Goal: Feedback & Contribution: Submit feedback/report problem

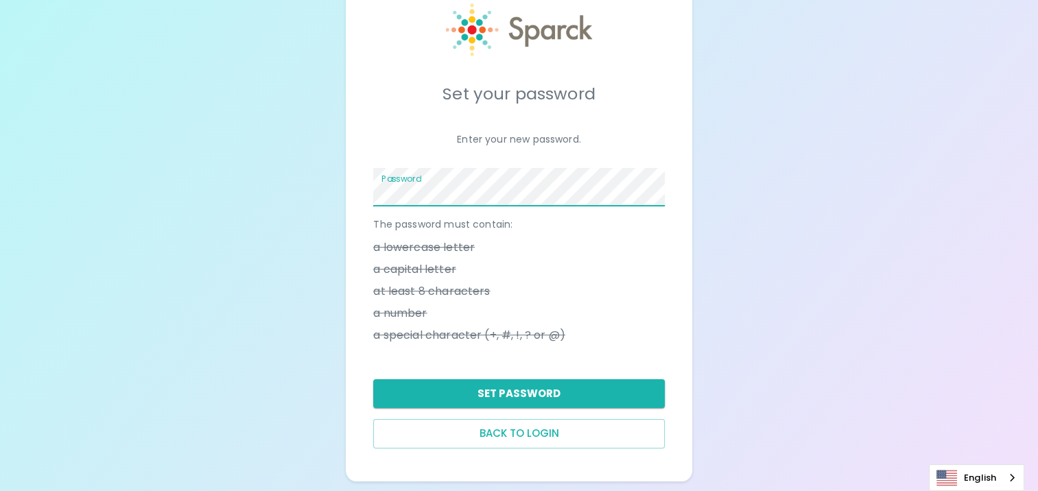
scroll to position [47, 0]
click at [469, 398] on button "Set Password" at bounding box center [518, 393] width 291 height 29
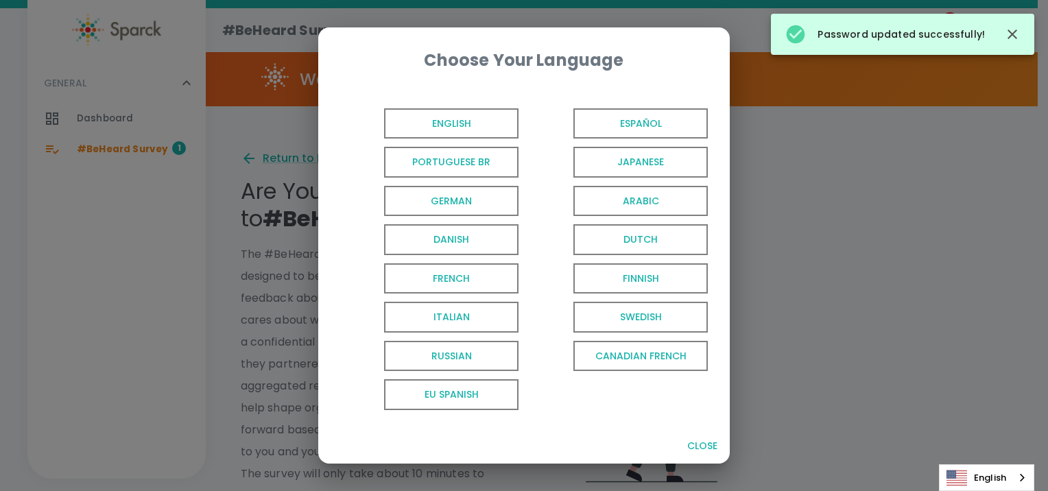
click at [468, 120] on span "English" at bounding box center [451, 123] width 134 height 31
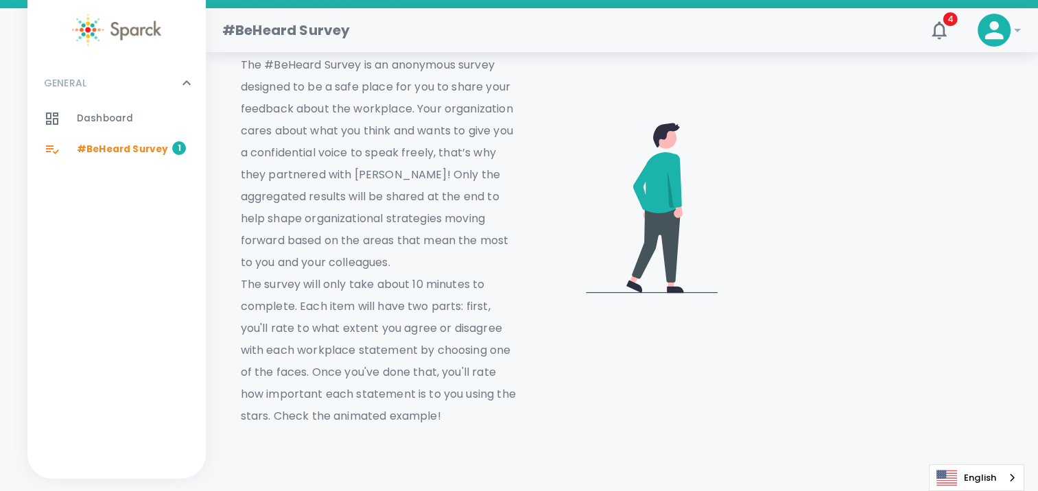
scroll to position [189, 0]
click at [898, 143] on video at bounding box center [865, 206] width 274 height 137
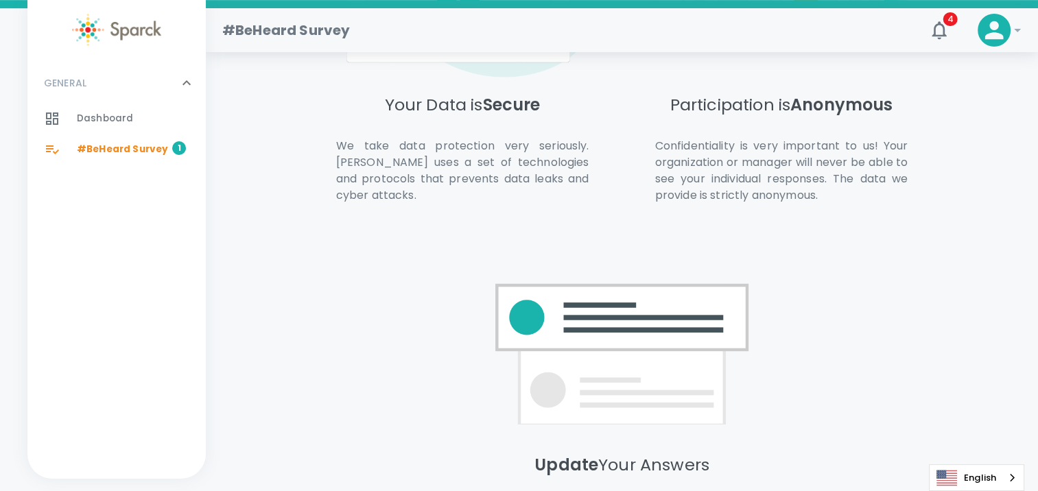
scroll to position [978, 0]
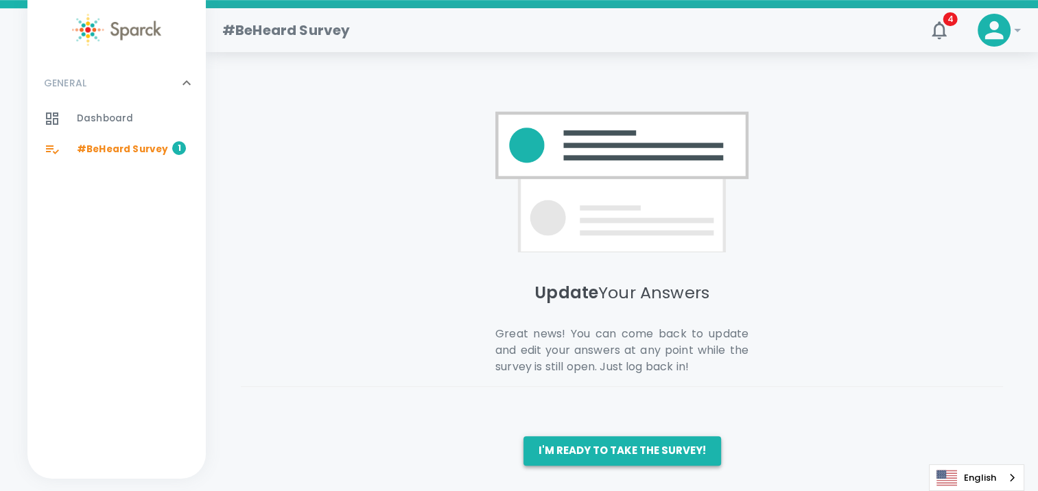
click at [613, 464] on button "I'm ready to take the survey!" at bounding box center [622, 450] width 198 height 29
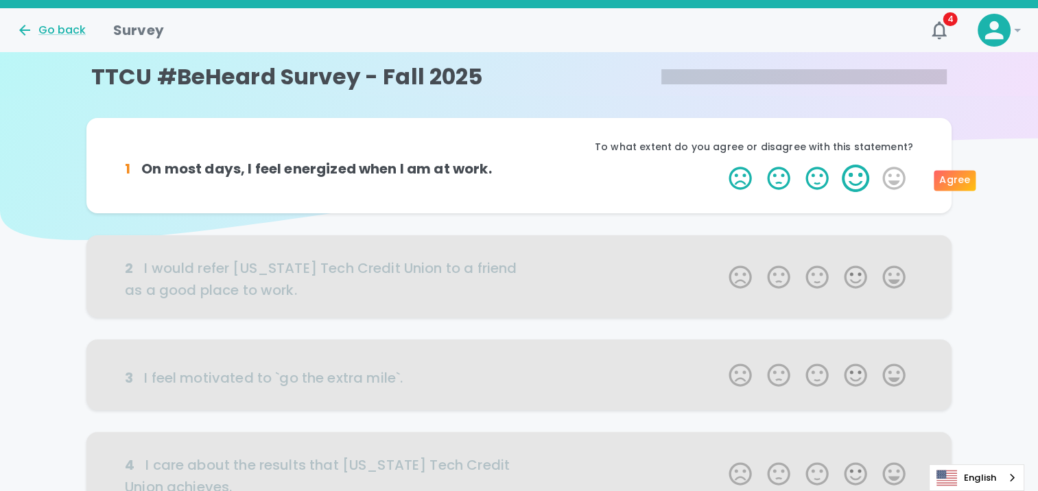
click at [857, 179] on label "4 Stars" at bounding box center [855, 178] width 38 height 27
click at [721, 165] on input "4 Stars" at bounding box center [720, 164] width 1 height 1
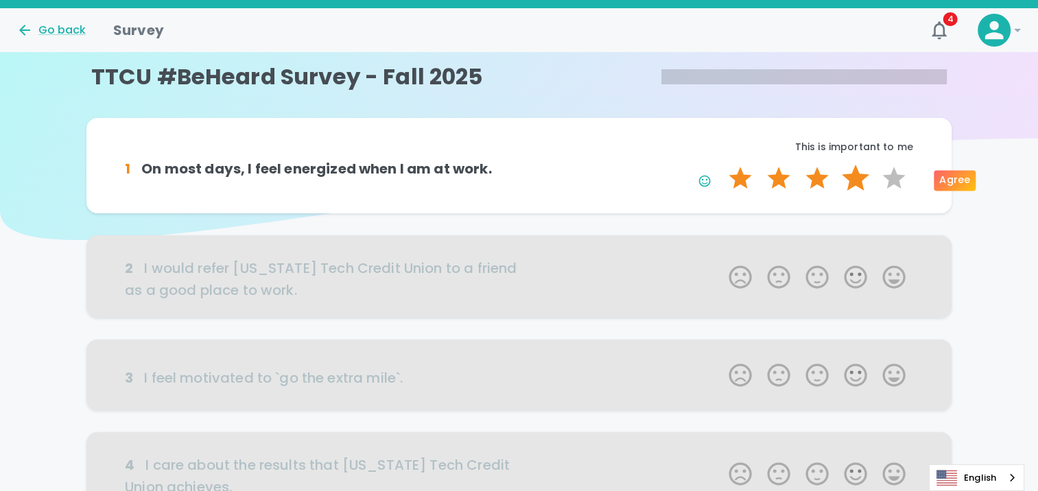
click at [846, 183] on label "4 Stars" at bounding box center [855, 178] width 38 height 27
click at [721, 165] on input "4 Stars" at bounding box center [720, 164] width 1 height 1
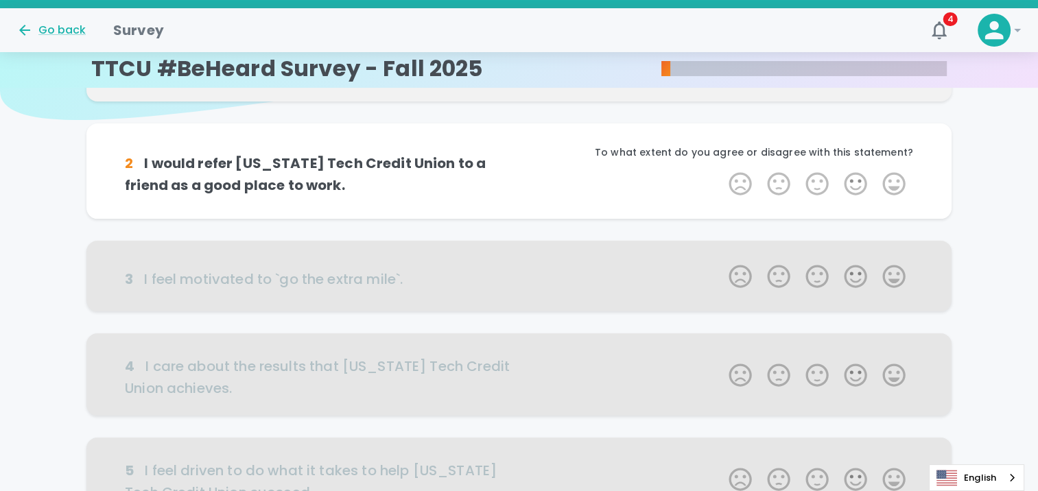
scroll to position [121, 0]
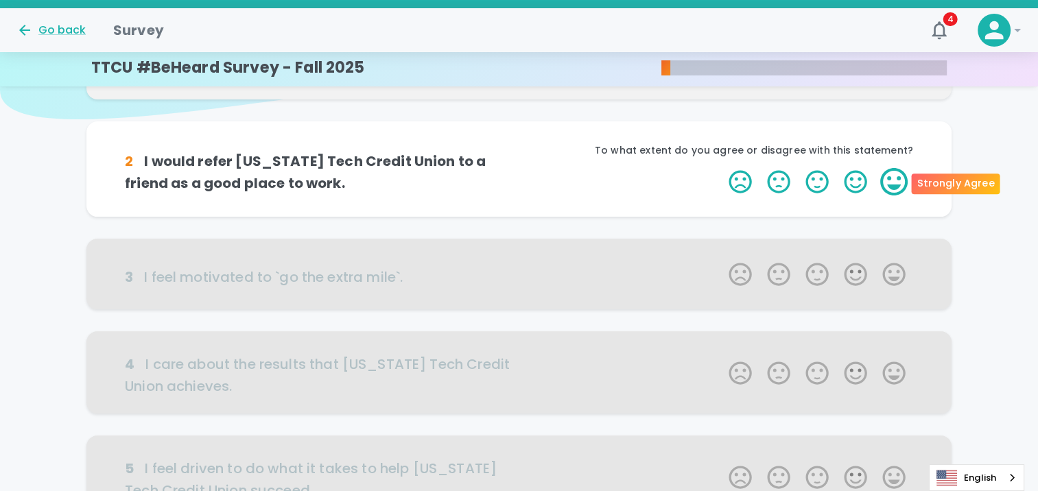
click at [897, 185] on label "5 Stars" at bounding box center [894, 181] width 38 height 27
click at [721, 168] on input "5 Stars" at bounding box center [720, 167] width 1 height 1
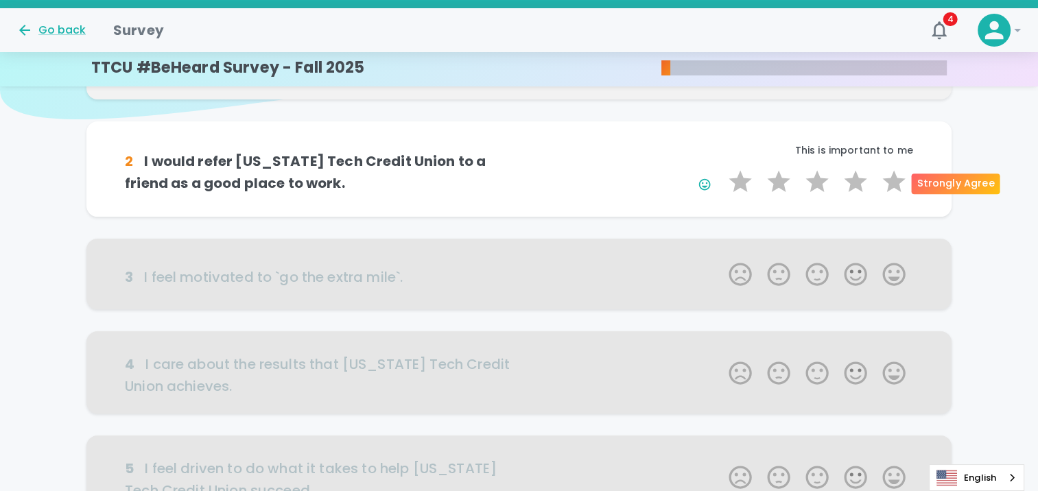
click at [897, 185] on label "5 Stars" at bounding box center [894, 181] width 38 height 27
click at [721, 168] on input "5 Stars" at bounding box center [720, 167] width 1 height 1
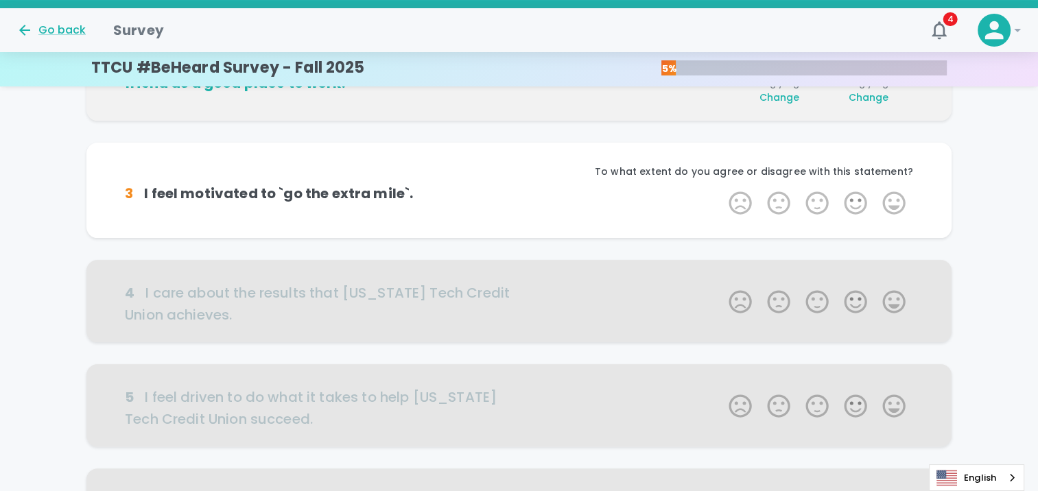
scroll to position [241, 0]
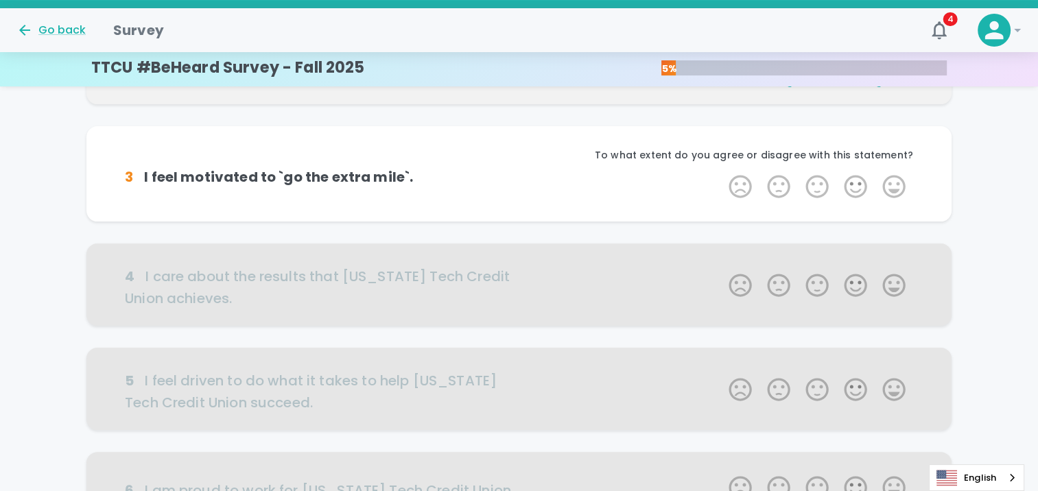
click at [897, 185] on label "5 Stars" at bounding box center [894, 186] width 38 height 27
click at [721, 173] on input "5 Stars" at bounding box center [720, 172] width 1 height 1
click at [897, 185] on label "5 Stars" at bounding box center [894, 186] width 38 height 27
click at [721, 173] on input "5 Stars" at bounding box center [720, 172] width 1 height 1
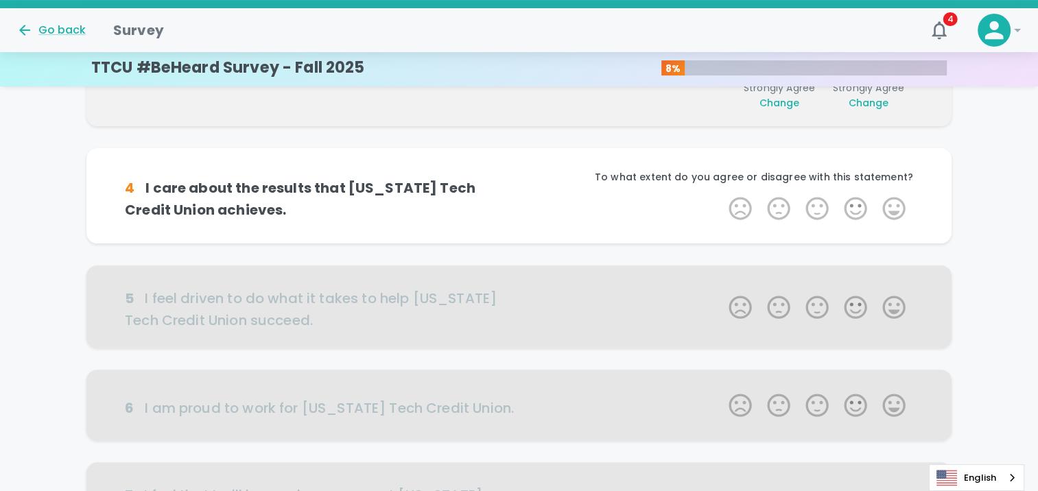
scroll to position [362, 0]
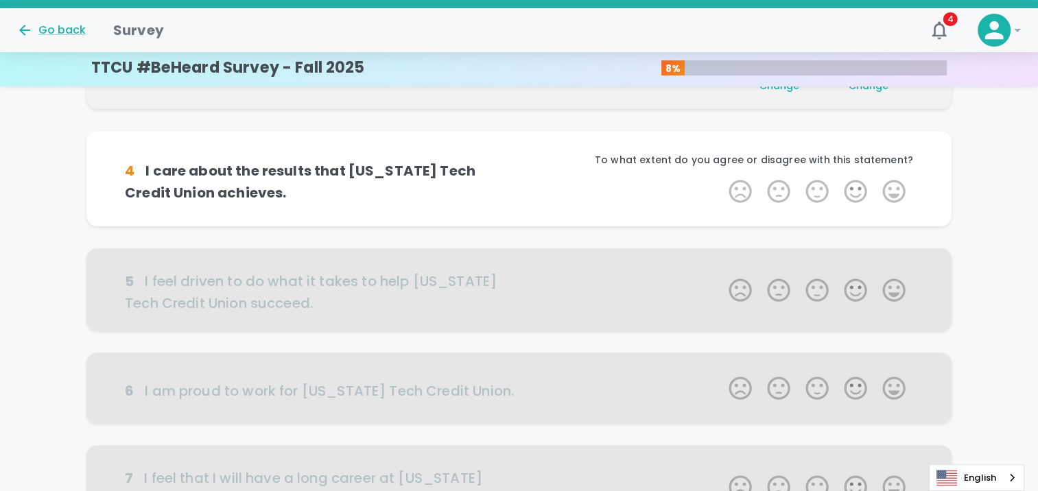
click at [897, 185] on label "5 Stars" at bounding box center [894, 191] width 38 height 27
click at [721, 178] on input "5 Stars" at bounding box center [720, 177] width 1 height 1
click at [897, 185] on label "5 Stars" at bounding box center [894, 191] width 38 height 27
click at [721, 178] on input "5 Stars" at bounding box center [720, 177] width 1 height 1
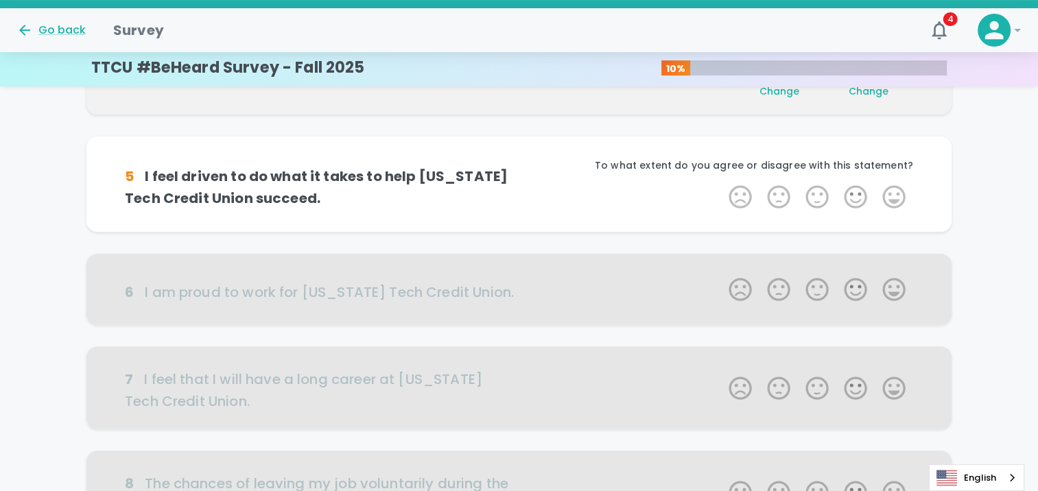
scroll to position [483, 0]
click at [897, 185] on label "5 Stars" at bounding box center [894, 195] width 38 height 27
click at [721, 182] on input "5 Stars" at bounding box center [720, 182] width 1 height 1
click at [897, 185] on label "5 Stars" at bounding box center [894, 195] width 38 height 27
click at [721, 182] on input "5 Stars" at bounding box center [720, 182] width 1 height 1
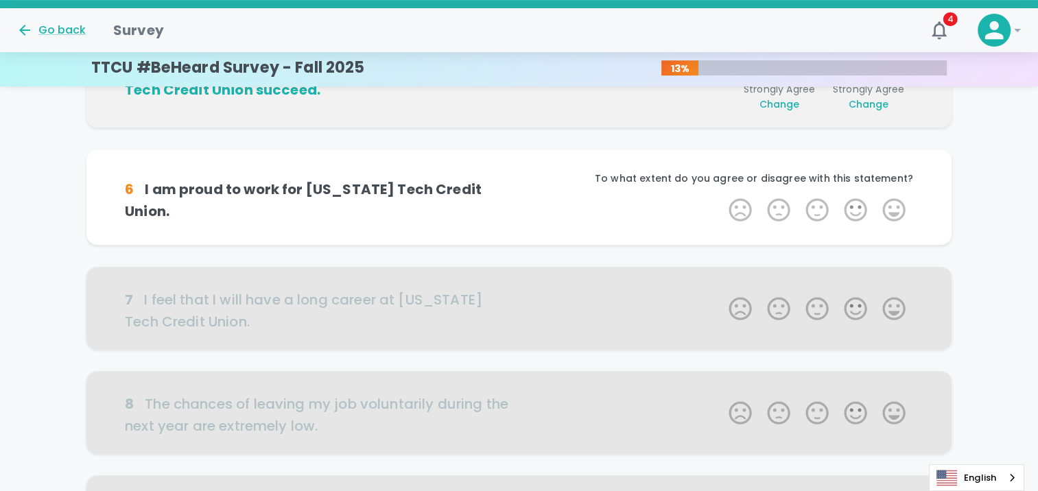
scroll to position [604, 0]
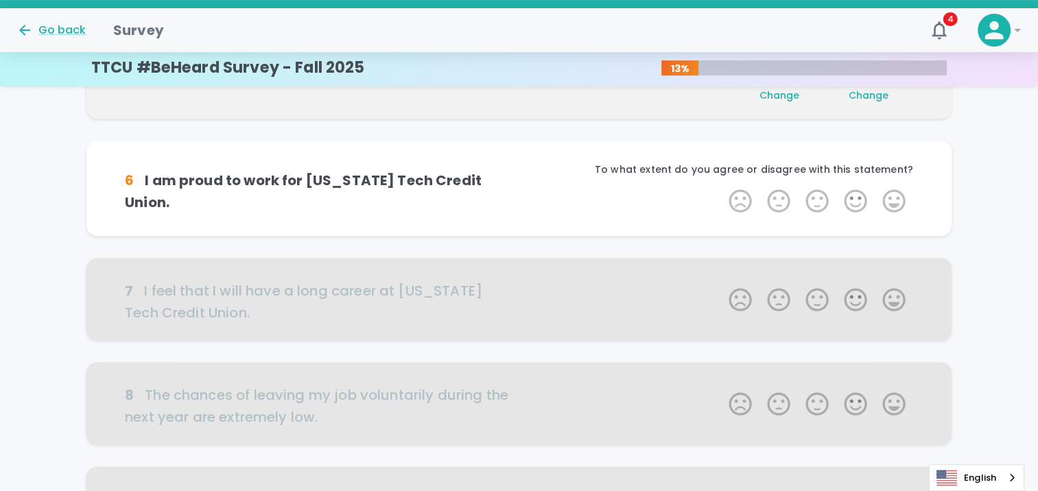
click at [897, 185] on div "To what extent do you agree or disagree with this statement?" at bounding box center [716, 175] width 394 height 25
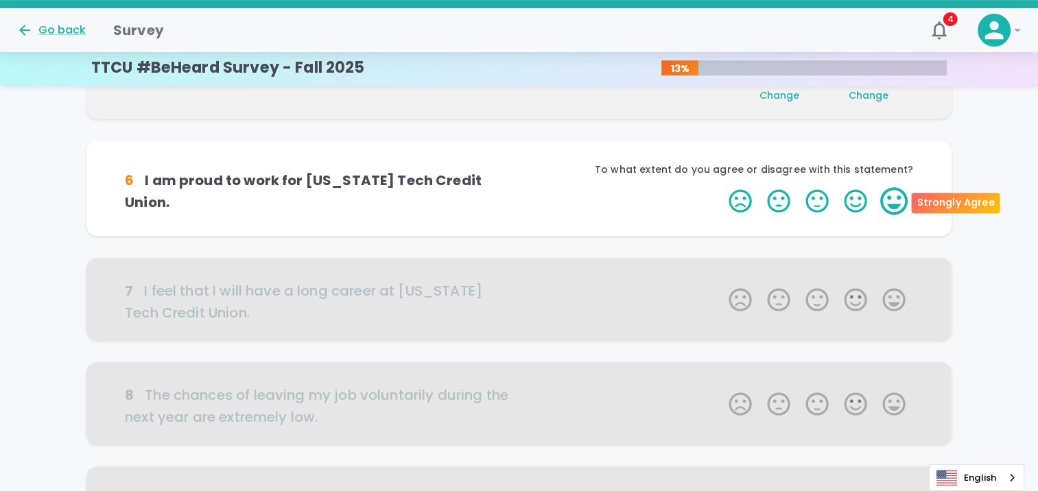
click at [900, 198] on label "5 Stars" at bounding box center [894, 200] width 38 height 27
click at [721, 187] on input "5 Stars" at bounding box center [720, 187] width 1 height 1
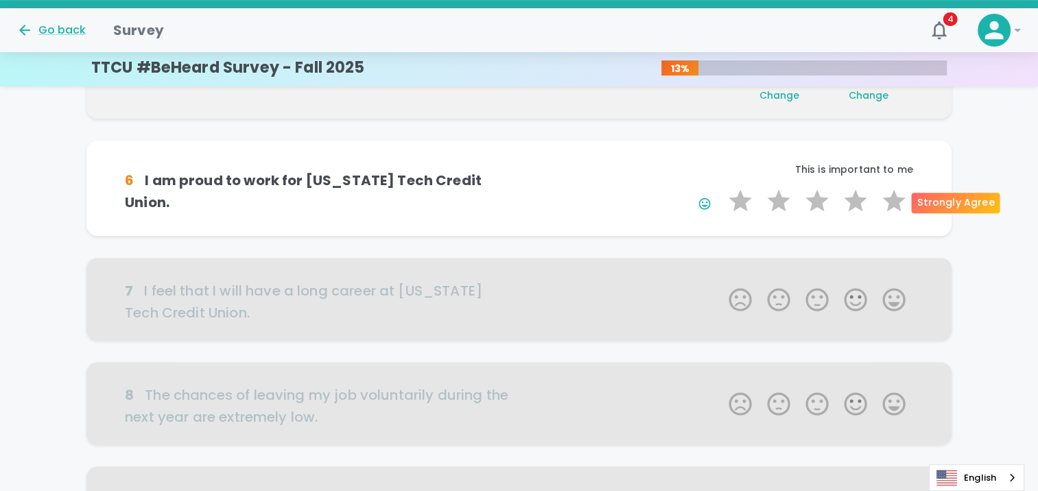
click at [900, 198] on label "5 Stars" at bounding box center [894, 200] width 38 height 27
click at [721, 187] on input "5 Stars" at bounding box center [720, 187] width 1 height 1
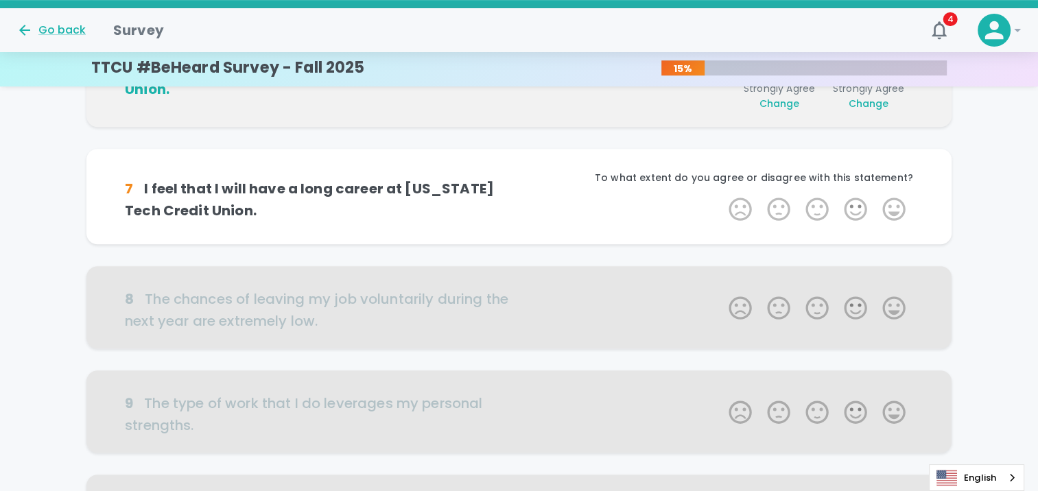
scroll to position [724, 0]
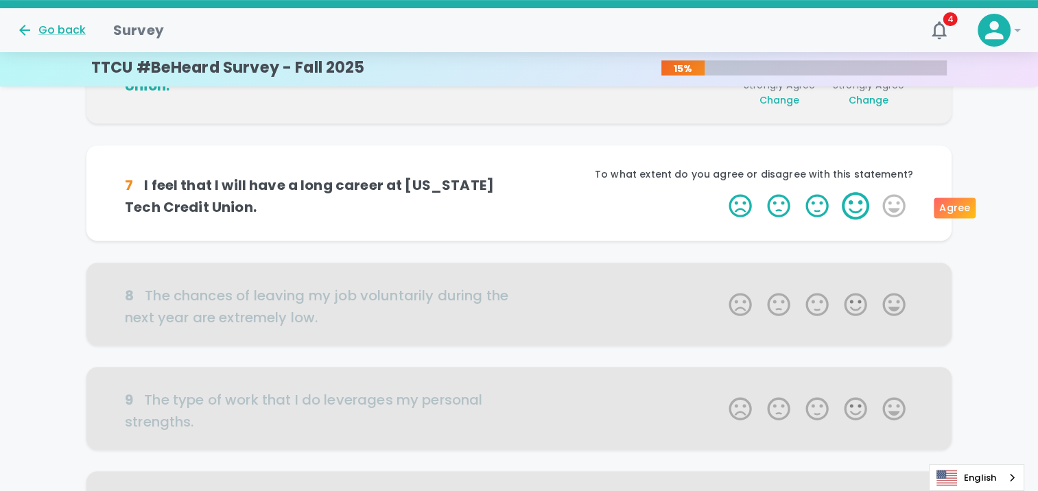
click at [859, 204] on label "4 Stars" at bounding box center [855, 205] width 38 height 27
click at [721, 192] on input "4 Stars" at bounding box center [720, 191] width 1 height 1
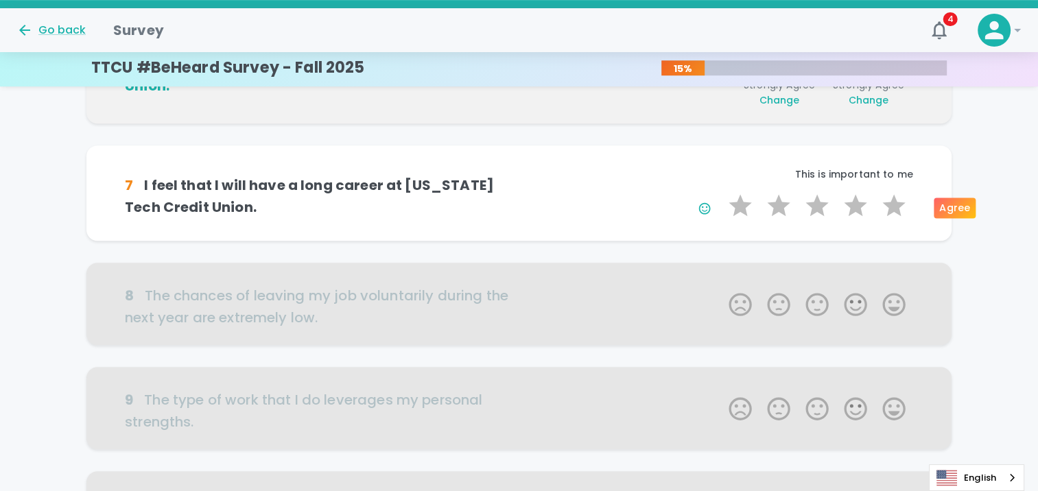
click at [859, 204] on label "4 Stars" at bounding box center [855, 205] width 38 height 27
click at [721, 192] on input "4 Stars" at bounding box center [720, 191] width 1 height 1
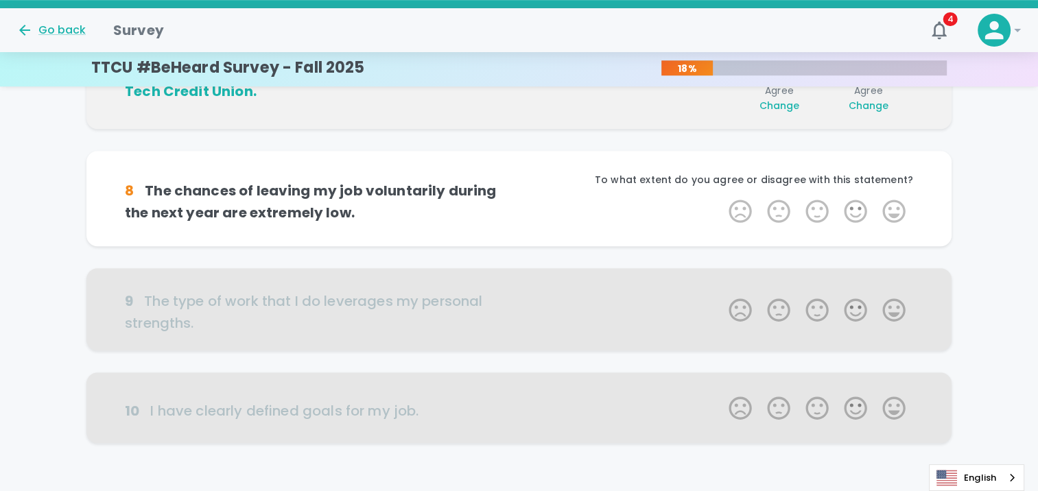
scroll to position [845, 0]
click at [859, 209] on label "4 Stars" at bounding box center [855, 210] width 38 height 27
click at [721, 197] on input "4 Stars" at bounding box center [720, 196] width 1 height 1
click at [859, 209] on label "4 Stars" at bounding box center [855, 210] width 38 height 27
click at [721, 197] on input "4 Stars" at bounding box center [720, 196] width 1 height 1
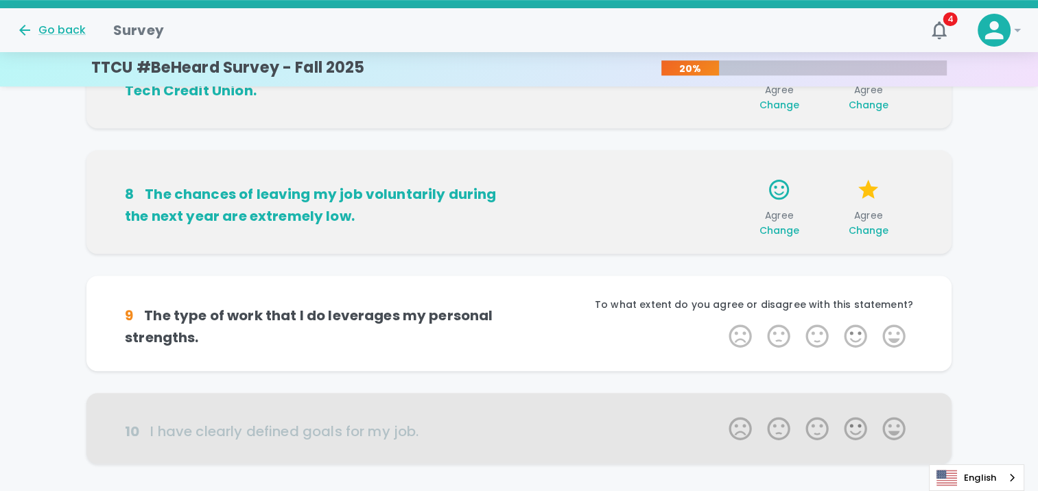
scroll to position [929, 0]
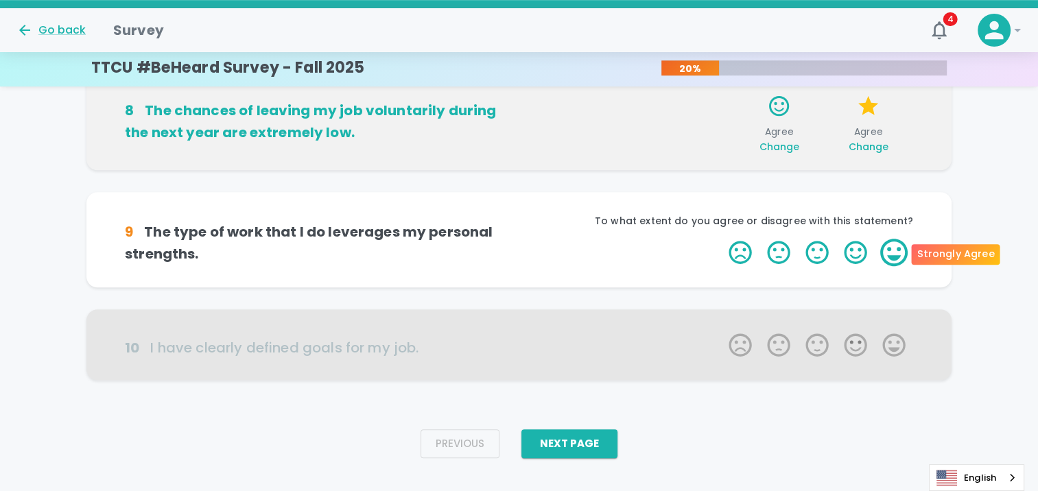
click at [892, 249] on label "5 Stars" at bounding box center [894, 252] width 38 height 27
click at [721, 239] on input "5 Stars" at bounding box center [720, 238] width 1 height 1
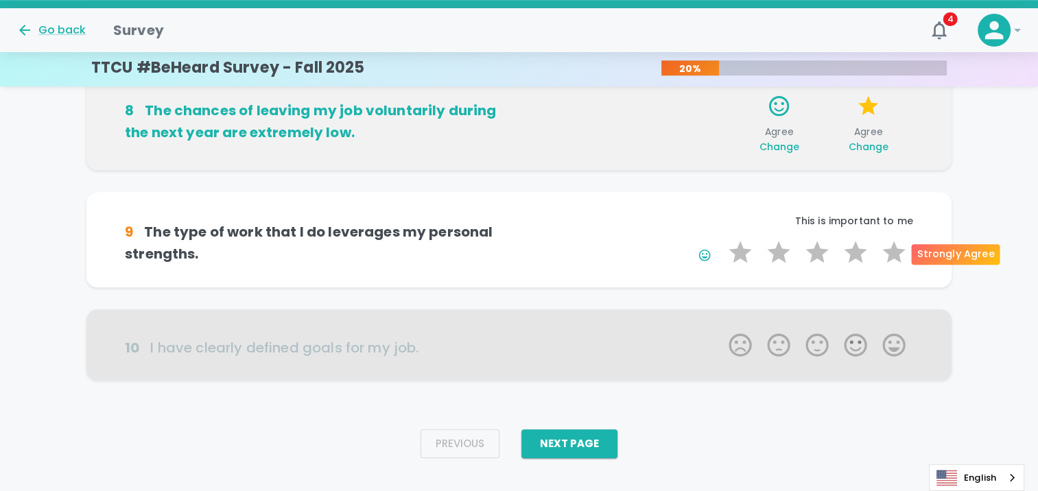
click at [892, 249] on label "5 Stars" at bounding box center [894, 252] width 38 height 27
click at [721, 239] on input "5 Stars" at bounding box center [720, 238] width 1 height 1
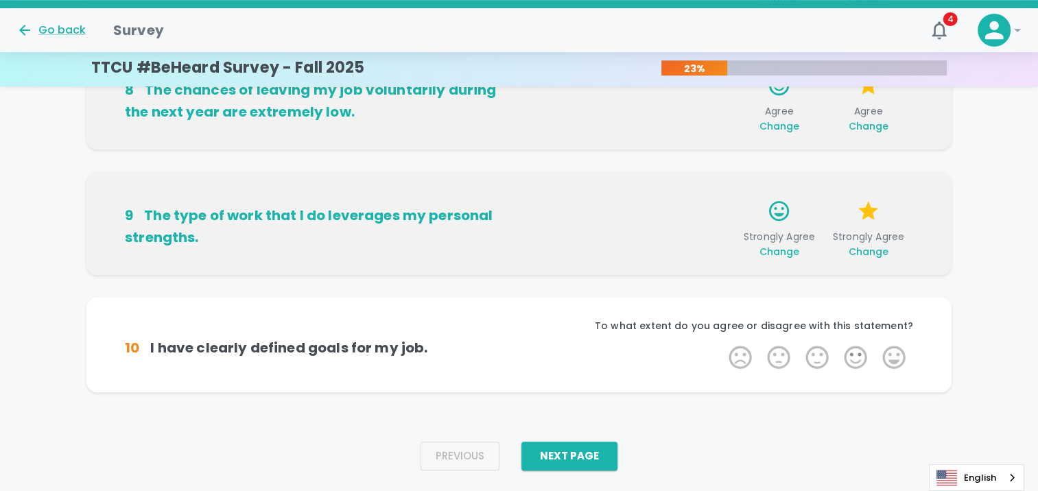
scroll to position [983, 0]
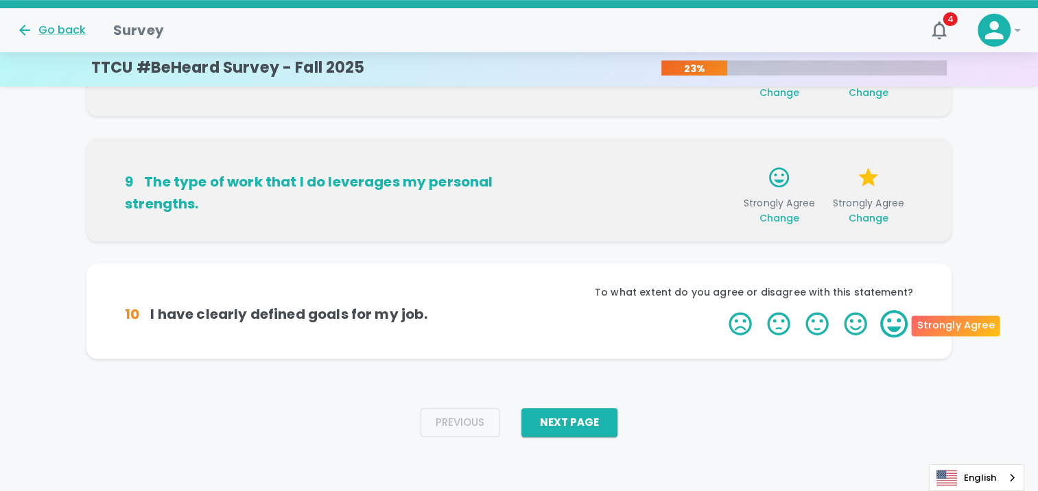
click at [890, 329] on label "5 Stars" at bounding box center [894, 323] width 38 height 27
click at [721, 310] on input "5 Stars" at bounding box center [720, 309] width 1 height 1
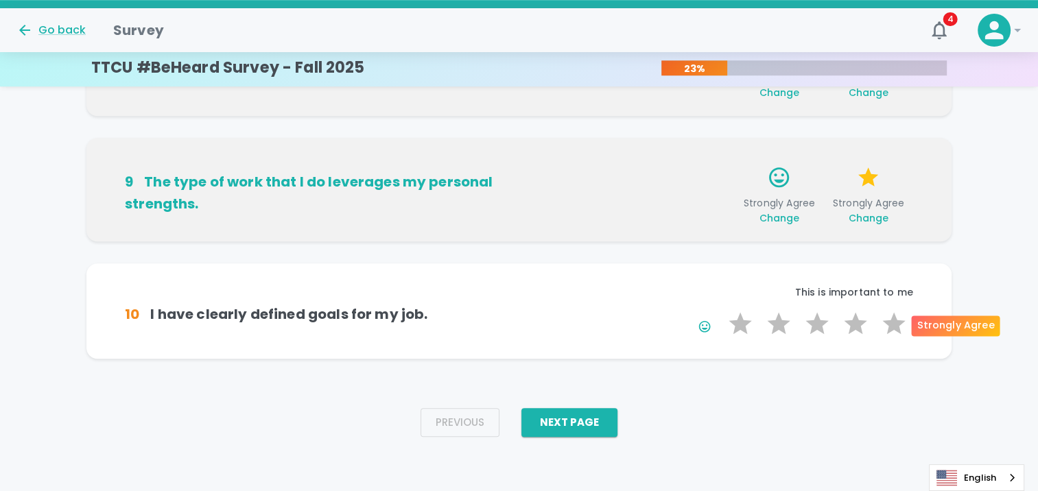
click at [890, 329] on label "5 Stars" at bounding box center [894, 323] width 38 height 27
click at [721, 310] on input "5 Stars" at bounding box center [720, 309] width 1 height 1
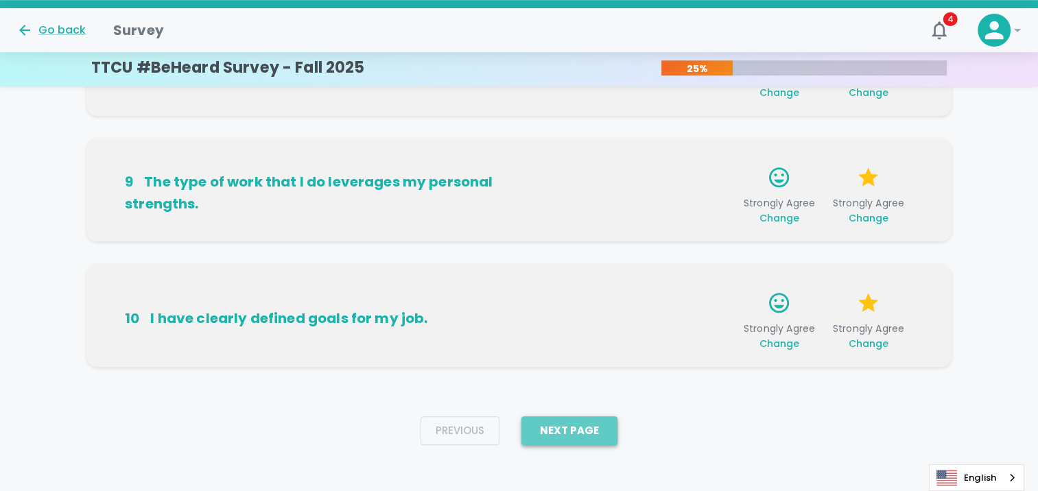
click at [567, 436] on button "Next Page" at bounding box center [569, 430] width 96 height 29
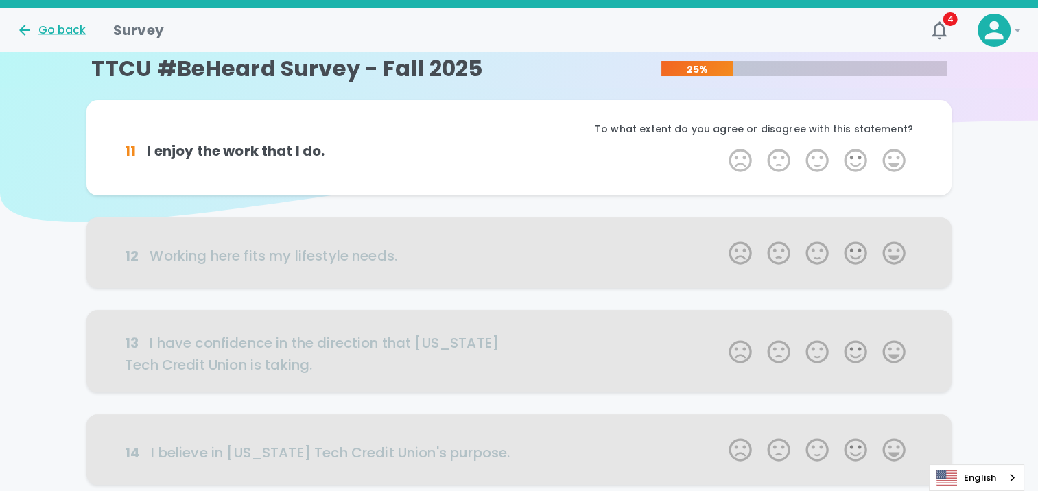
scroll to position [0, 0]
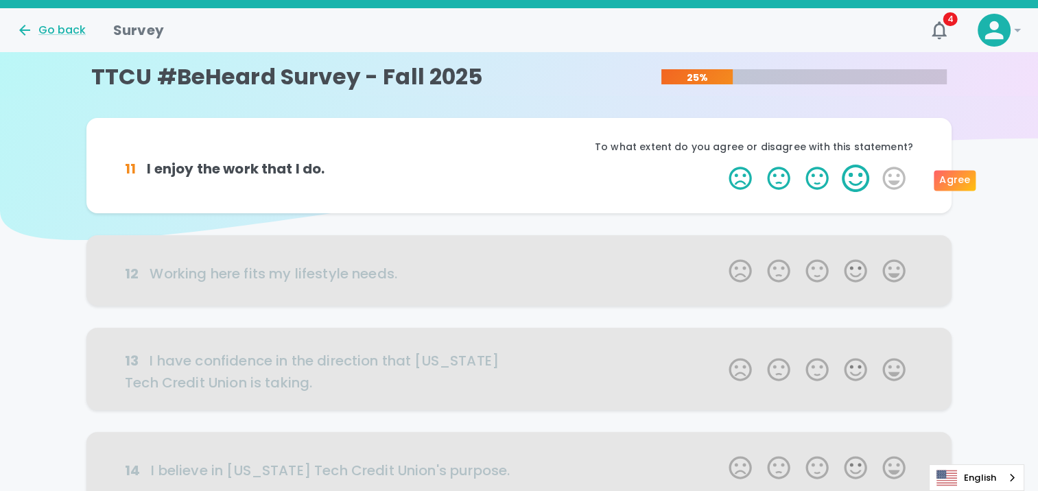
click at [851, 182] on label "4 Stars" at bounding box center [855, 178] width 38 height 27
click at [721, 165] on input "4 Stars" at bounding box center [720, 164] width 1 height 1
click at [851, 182] on label "4 Stars" at bounding box center [855, 178] width 38 height 27
click at [721, 165] on input "4 Stars" at bounding box center [720, 164] width 1 height 1
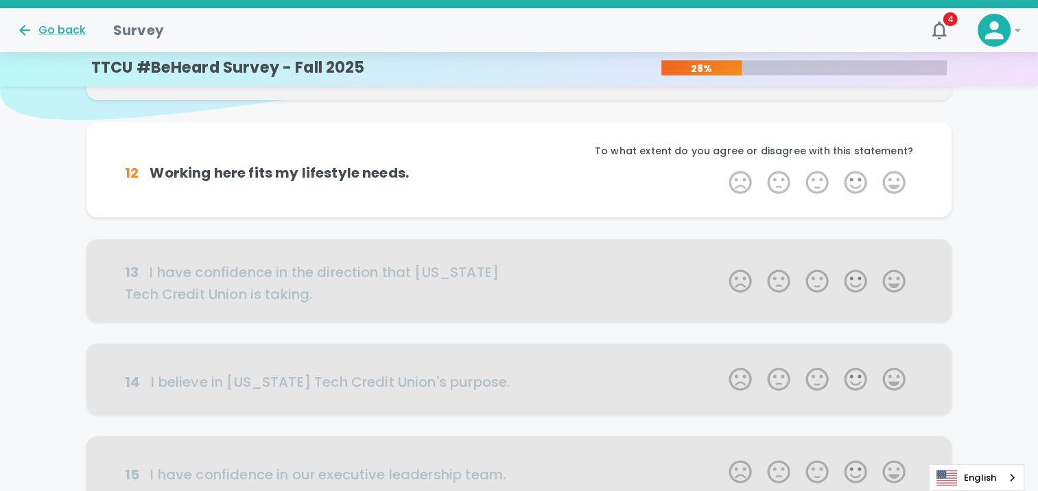
scroll to position [121, 0]
click at [853, 182] on label "4 Stars" at bounding box center [855, 181] width 38 height 27
click at [721, 168] on input "4 Stars" at bounding box center [720, 167] width 1 height 1
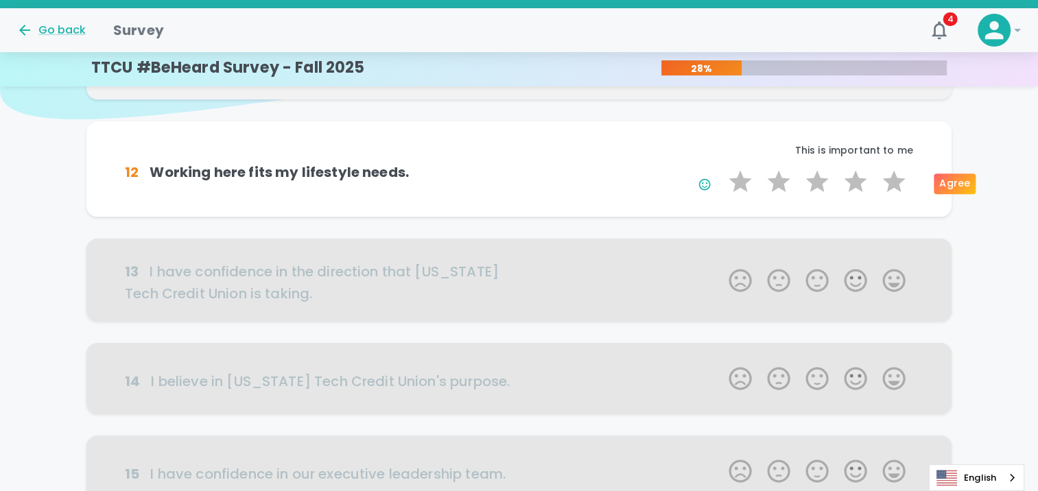
click at [853, 182] on label "4 Stars" at bounding box center [855, 181] width 38 height 27
click at [721, 168] on input "4 Stars" at bounding box center [720, 167] width 1 height 1
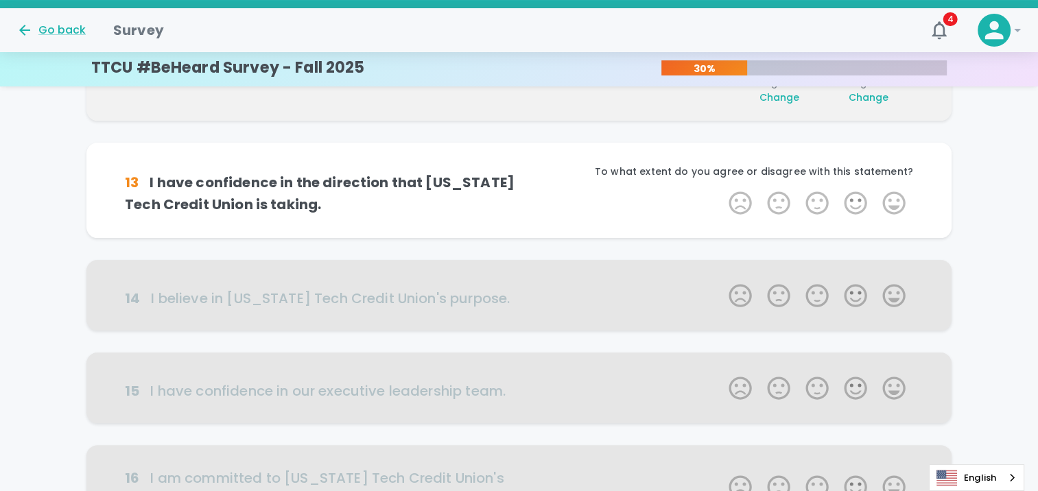
scroll to position [241, 0]
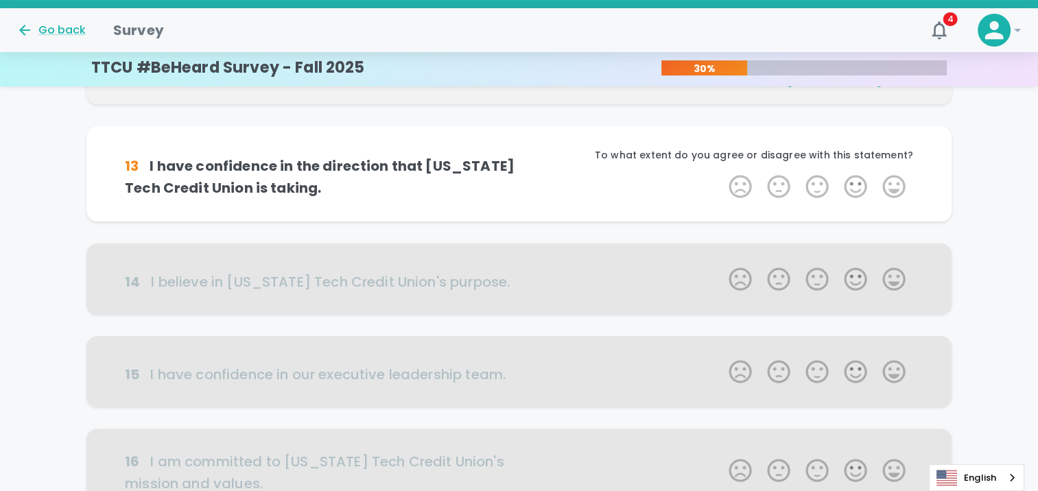
click at [853, 182] on label "4 Stars" at bounding box center [855, 186] width 38 height 27
click at [721, 173] on input "4 Stars" at bounding box center [720, 172] width 1 height 1
click at [853, 182] on label "4 Stars" at bounding box center [855, 186] width 38 height 27
click at [721, 173] on input "4 Stars" at bounding box center [720, 172] width 1 height 1
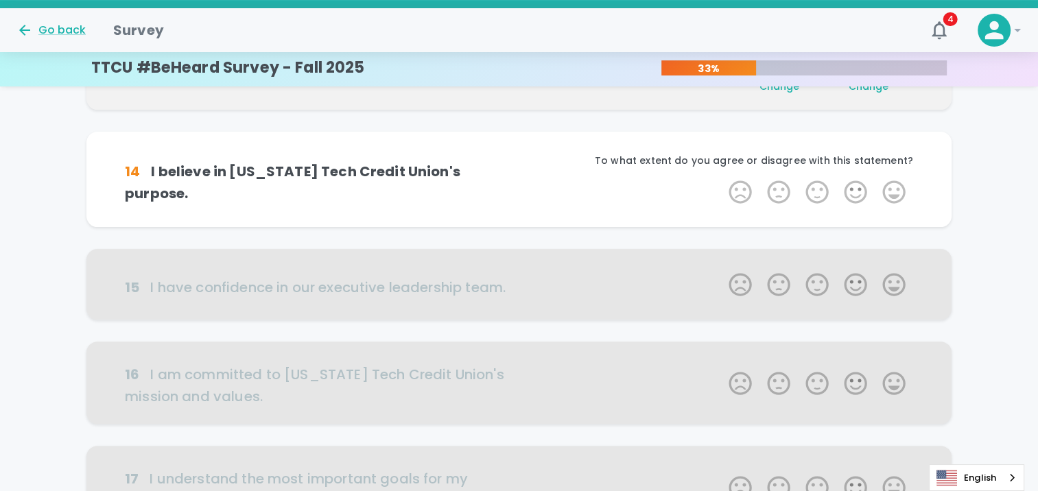
scroll to position [362, 0]
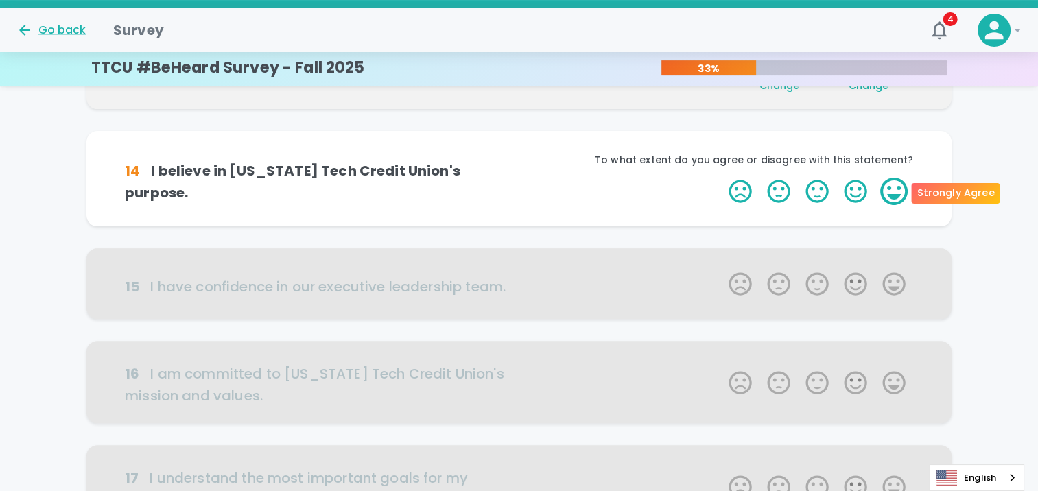
click at [885, 194] on label "5 Stars" at bounding box center [894, 191] width 38 height 27
click at [721, 178] on input "5 Stars" at bounding box center [720, 177] width 1 height 1
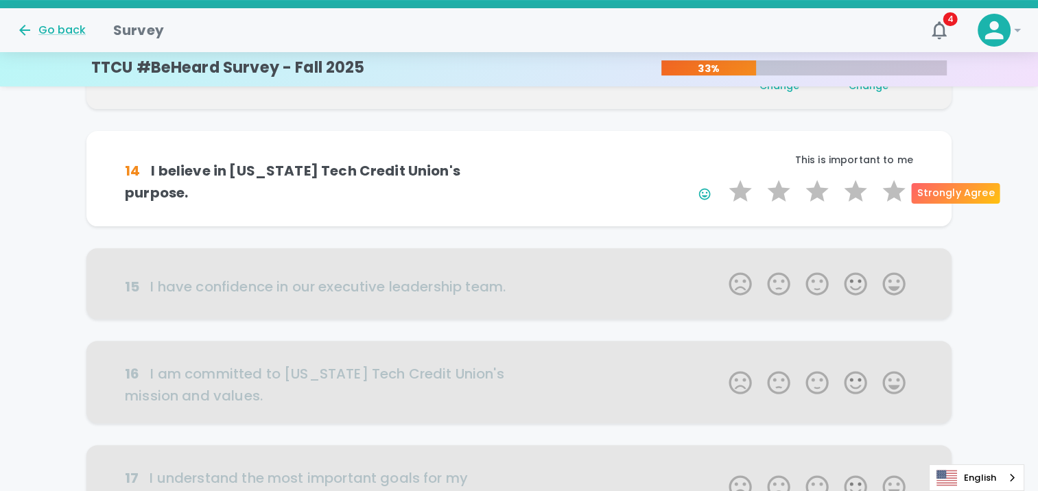
click at [885, 194] on label "5 Stars" at bounding box center [894, 191] width 38 height 27
click at [721, 178] on input "5 Stars" at bounding box center [720, 177] width 1 height 1
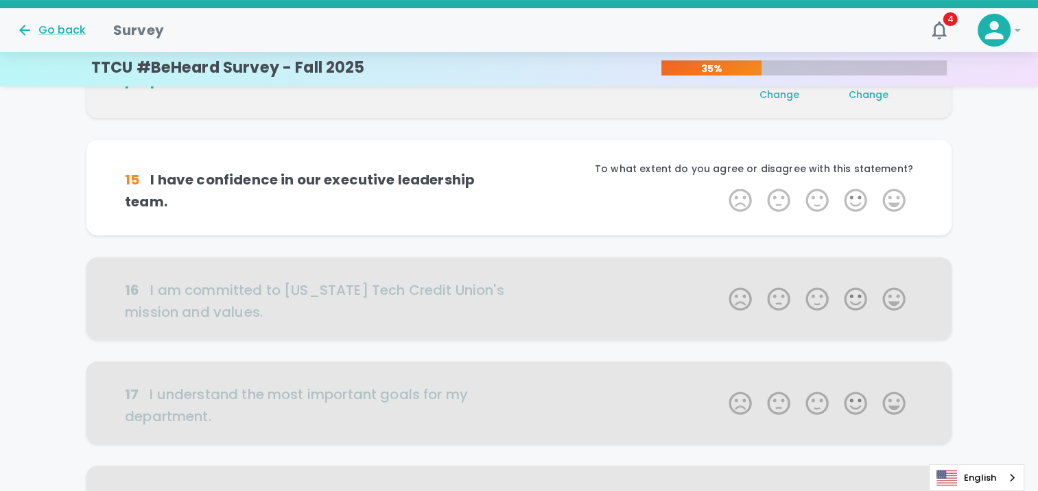
scroll to position [483, 0]
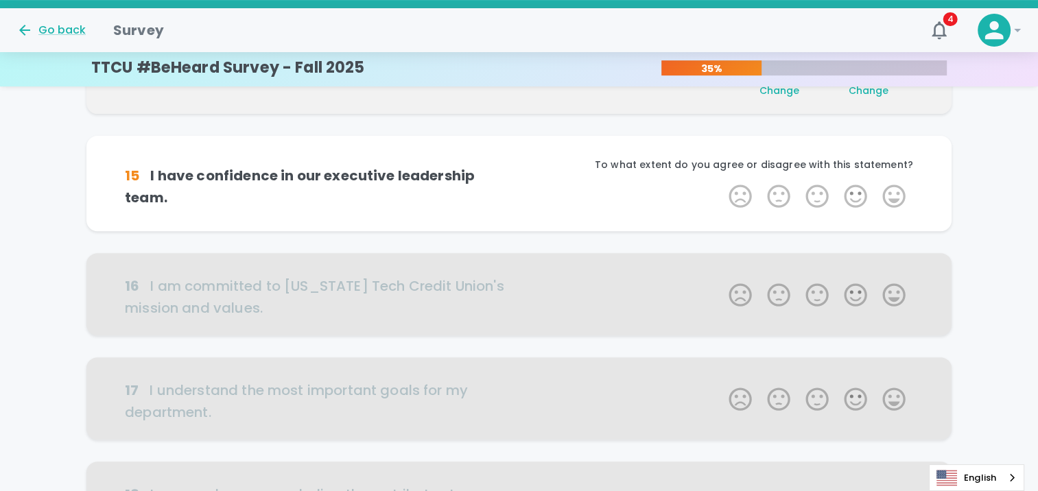
click at [885, 194] on label "5 Stars" at bounding box center [894, 195] width 38 height 27
click at [721, 182] on input "5 Stars" at bounding box center [720, 182] width 1 height 1
click at [885, 194] on label "5 Stars" at bounding box center [894, 195] width 38 height 27
click at [721, 182] on input "5 Stars" at bounding box center [720, 182] width 1 height 1
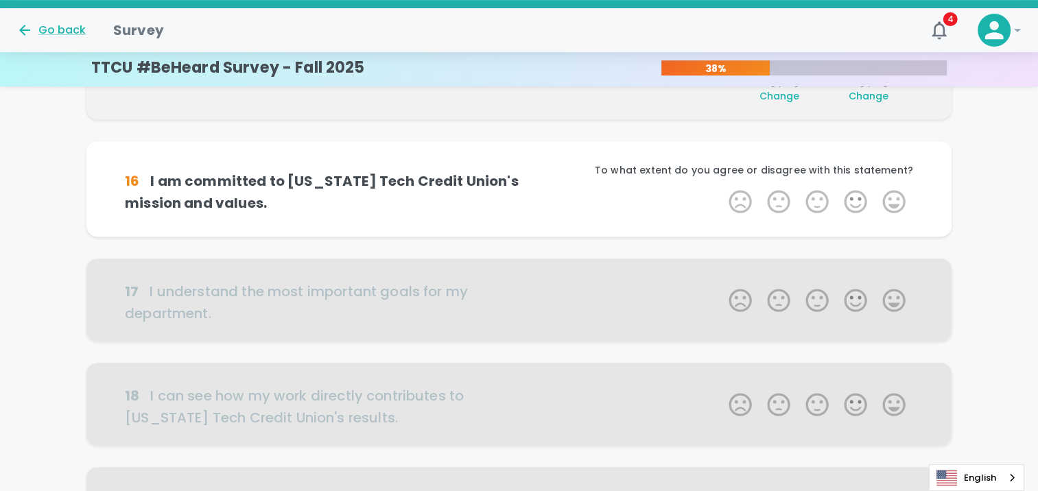
scroll to position [604, 0]
click at [885, 194] on label "5 Stars" at bounding box center [894, 200] width 38 height 27
click at [721, 187] on input "5 Stars" at bounding box center [720, 187] width 1 height 1
click at [885, 194] on label "5 Stars" at bounding box center [894, 200] width 38 height 27
click at [721, 187] on input "5 Stars" at bounding box center [720, 187] width 1 height 1
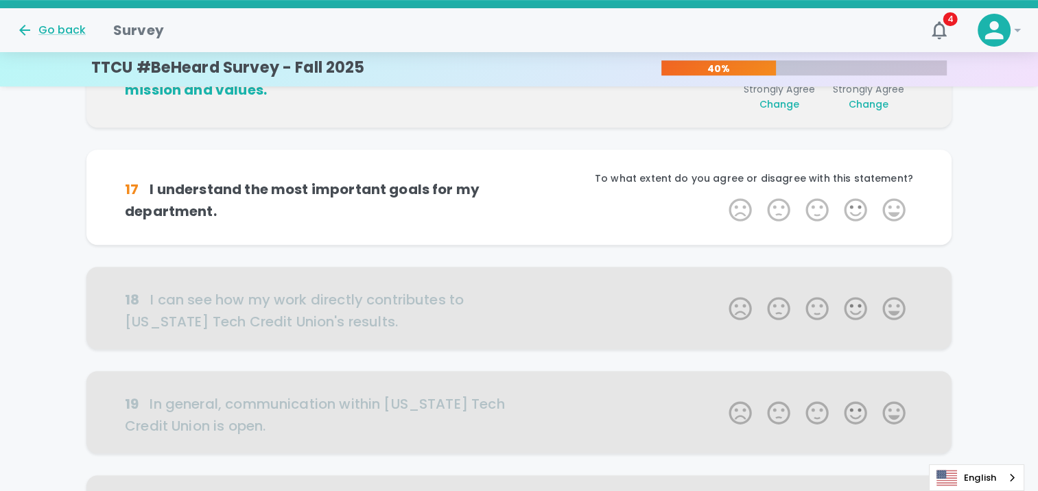
scroll to position [724, 0]
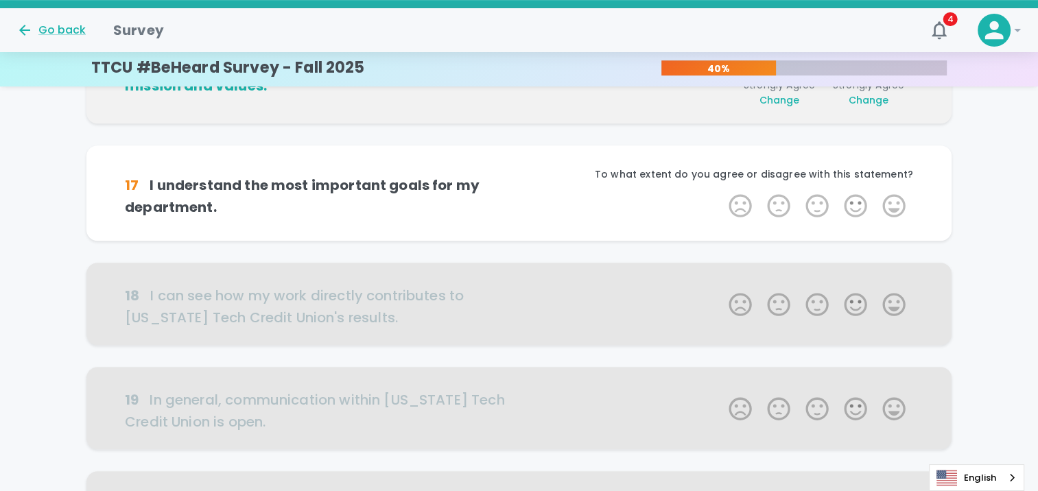
click at [885, 194] on label "5 Stars" at bounding box center [894, 205] width 38 height 27
click at [721, 192] on input "5 Stars" at bounding box center [720, 191] width 1 height 1
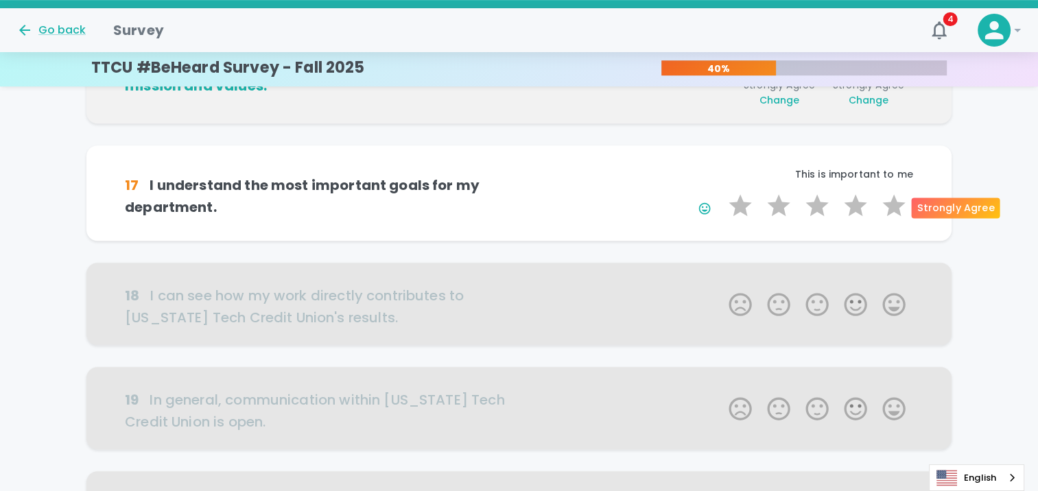
click at [885, 194] on label "5 Stars" at bounding box center [894, 205] width 38 height 27
click at [721, 192] on input "5 Stars" at bounding box center [720, 191] width 1 height 1
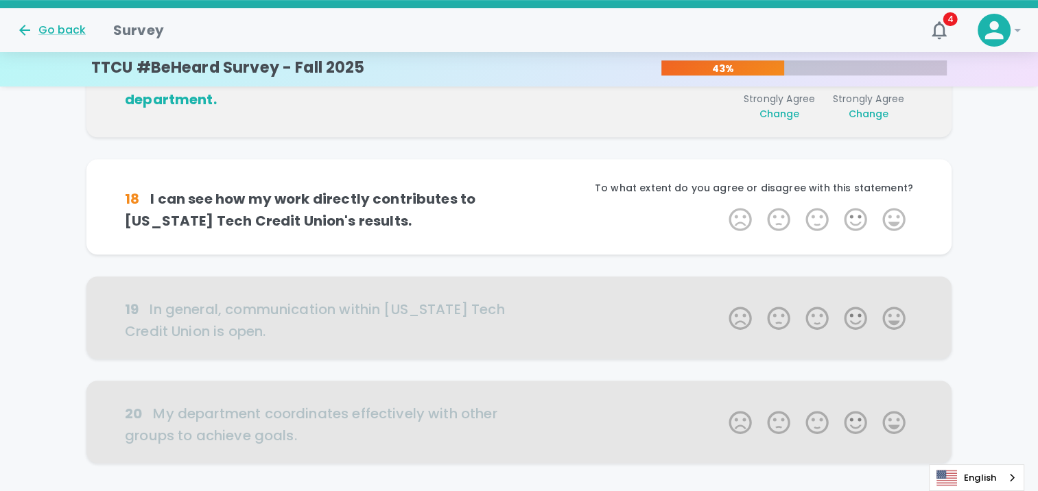
scroll to position [845, 0]
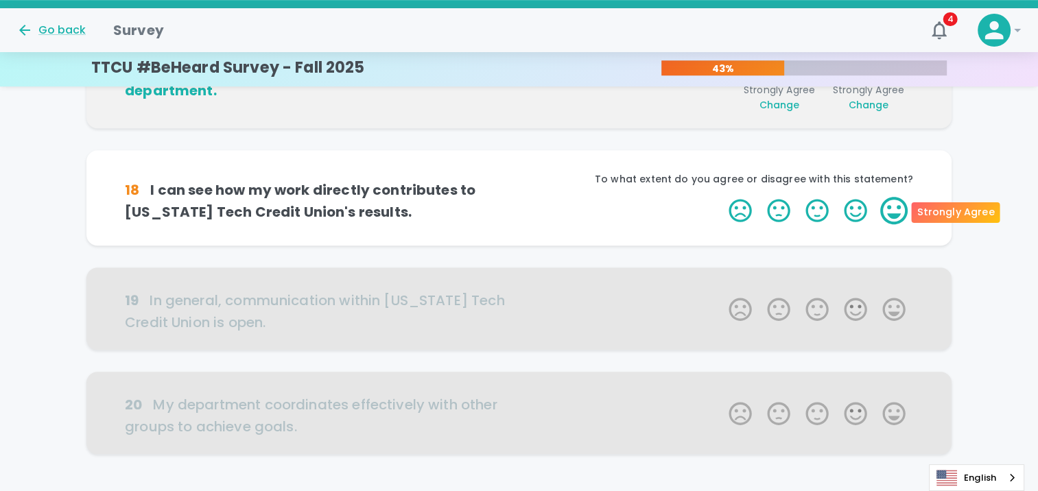
click at [884, 200] on label "5 Stars" at bounding box center [894, 210] width 38 height 27
click at [721, 197] on input "5 Stars" at bounding box center [720, 196] width 1 height 1
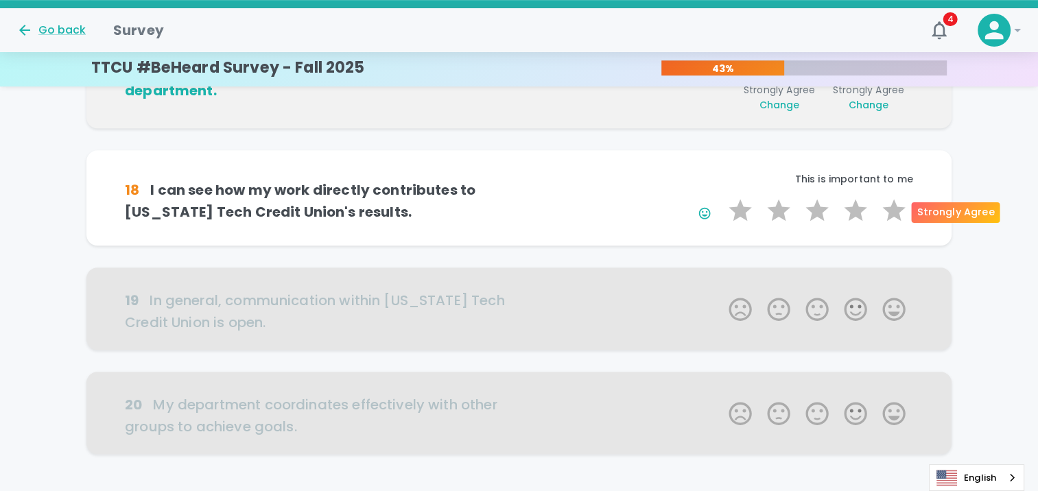
click at [884, 200] on label "5 Stars" at bounding box center [894, 210] width 38 height 27
click at [721, 197] on input "5 Stars" at bounding box center [720, 196] width 1 height 1
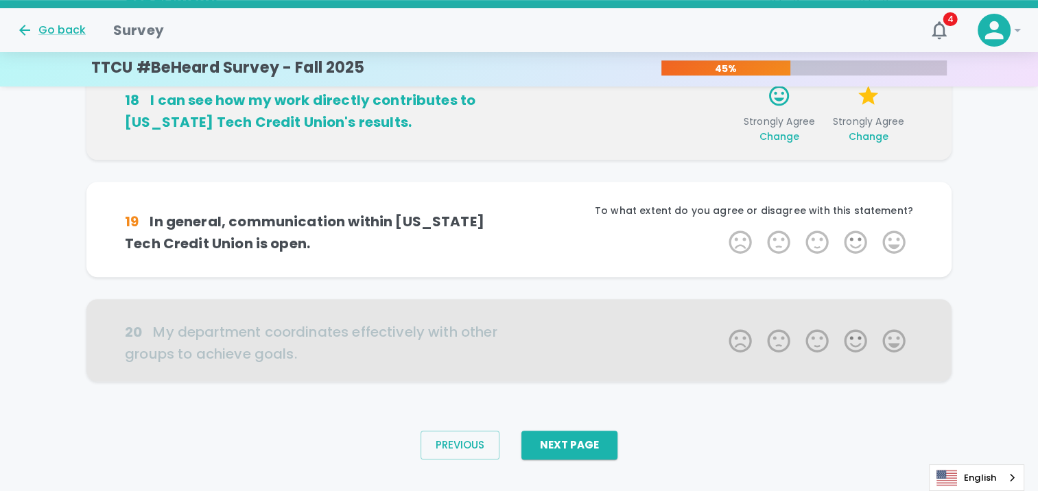
scroll to position [941, 0]
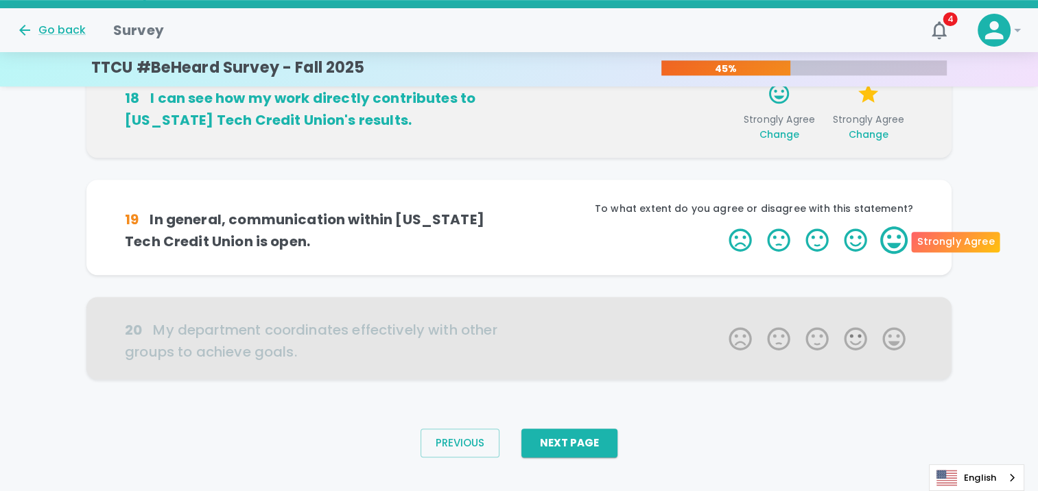
click at [894, 228] on label "5 Stars" at bounding box center [894, 239] width 38 height 27
click at [721, 226] on input "5 Stars" at bounding box center [720, 226] width 1 height 1
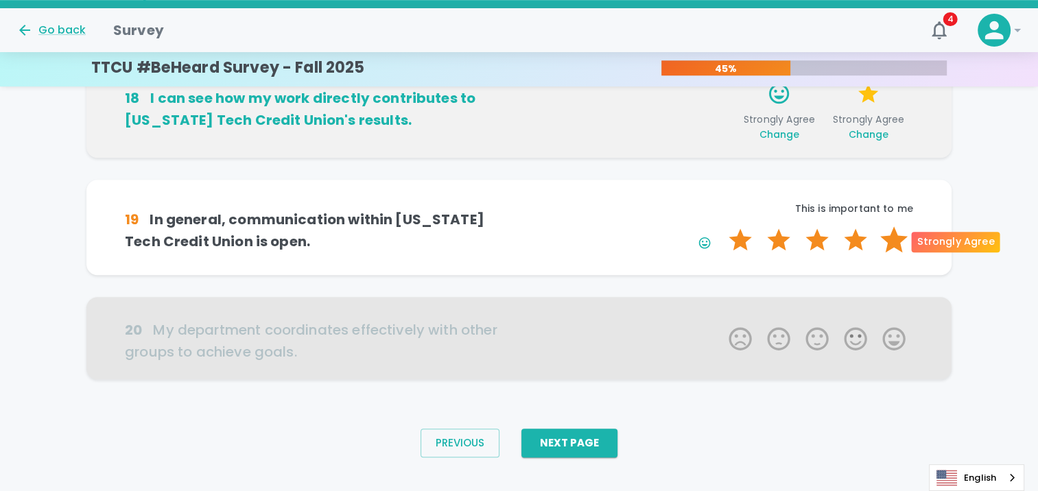
click at [894, 228] on label "5 Stars" at bounding box center [894, 239] width 38 height 27
click at [721, 226] on input "5 Stars" at bounding box center [720, 226] width 1 height 1
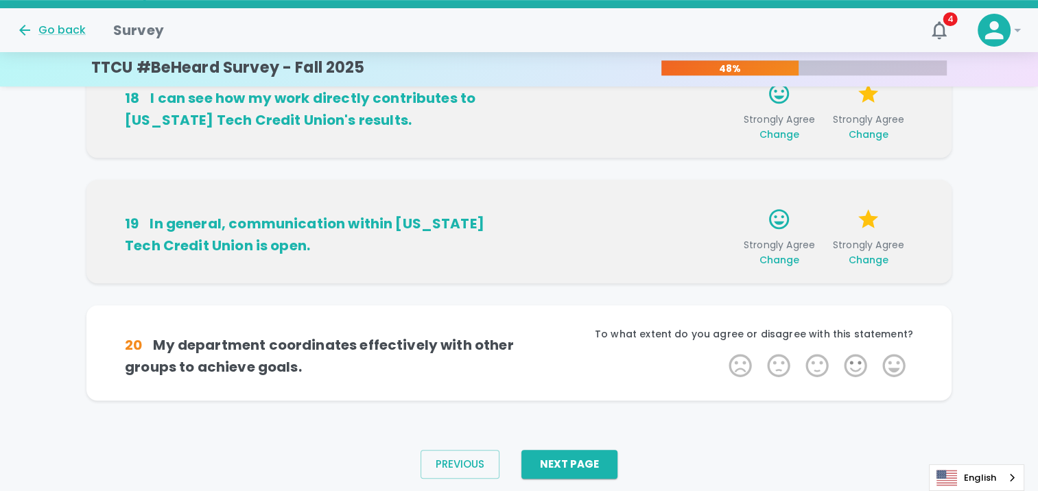
scroll to position [962, 0]
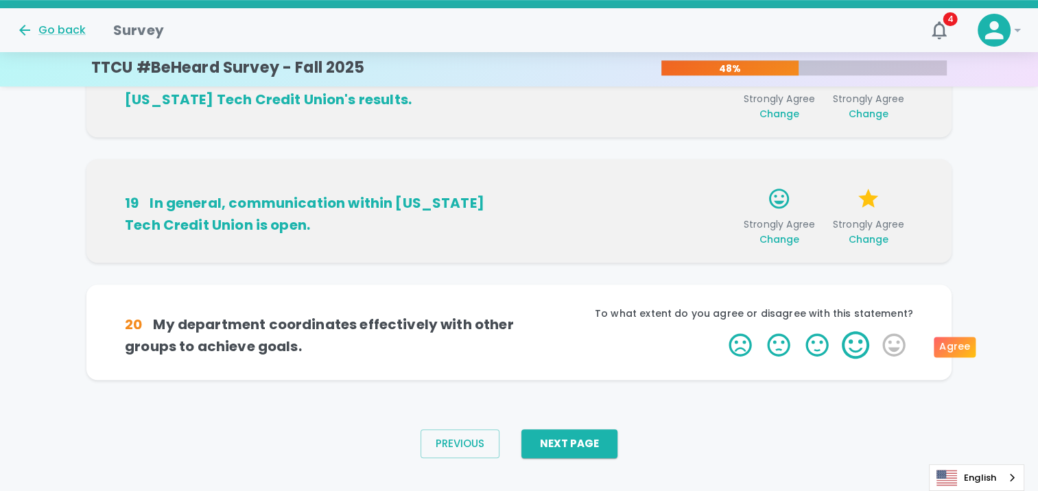
click at [857, 340] on label "4 Stars" at bounding box center [855, 344] width 38 height 27
click at [721, 331] on input "4 Stars" at bounding box center [720, 331] width 1 height 1
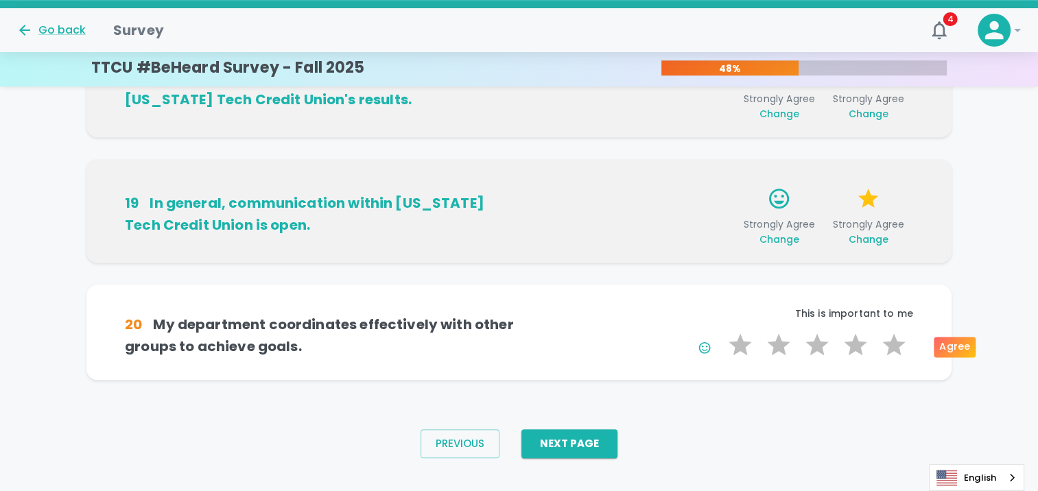
click at [857, 340] on label "4 Stars" at bounding box center [855, 344] width 38 height 27
click at [721, 331] on input "4 Stars" at bounding box center [720, 331] width 1 height 1
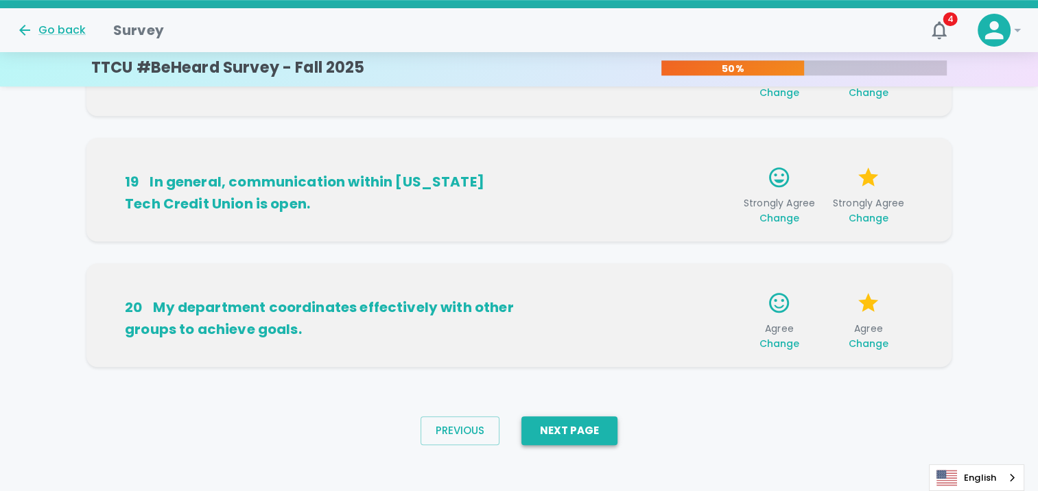
click at [580, 431] on button "Next Page" at bounding box center [569, 430] width 96 height 29
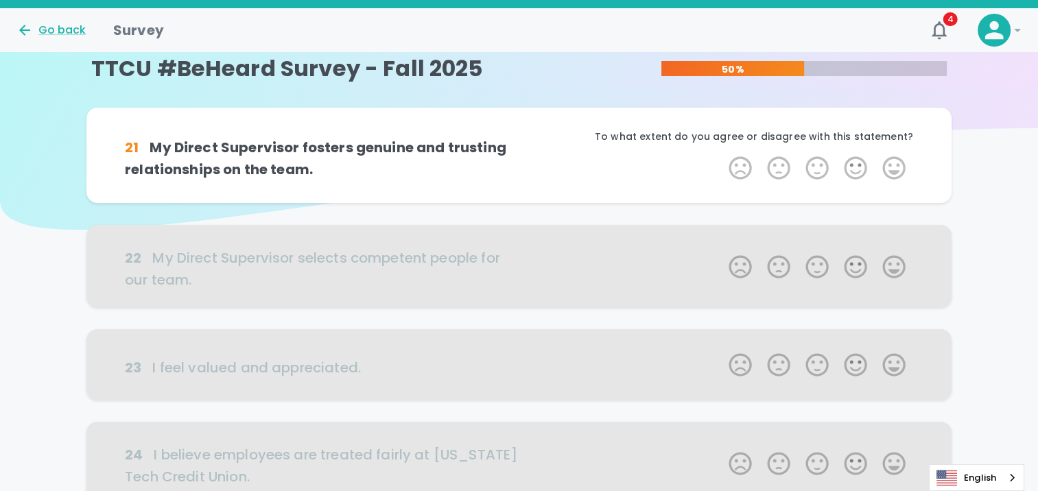
scroll to position [0, 0]
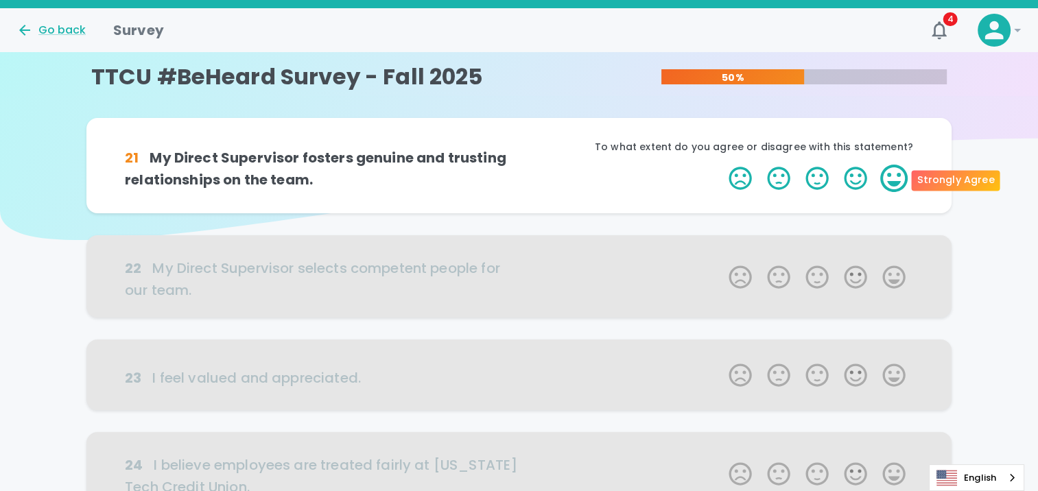
click at [884, 167] on label "5 Stars" at bounding box center [894, 178] width 38 height 27
click at [721, 165] on input "5 Stars" at bounding box center [720, 164] width 1 height 1
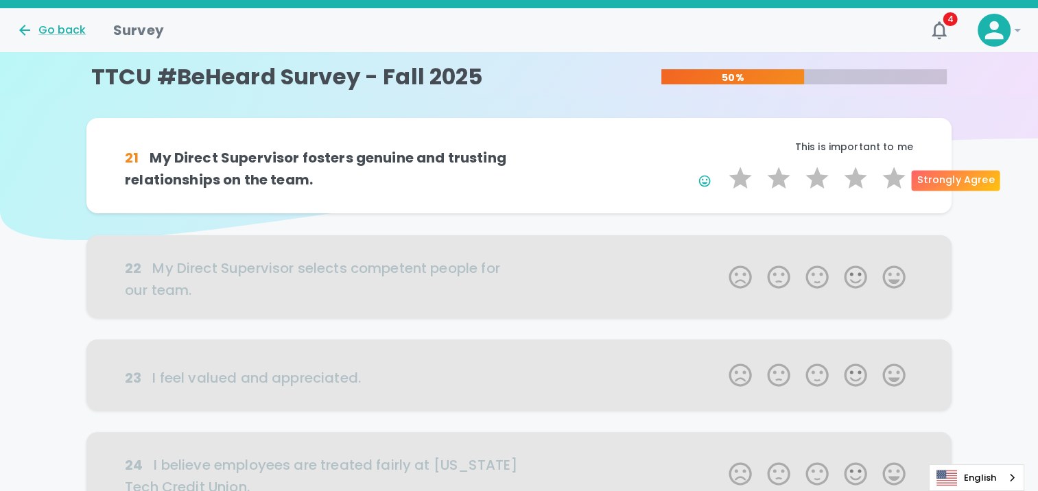
click at [884, 167] on label "5 Stars" at bounding box center [894, 178] width 38 height 27
click at [721, 165] on input "5 Stars" at bounding box center [720, 164] width 1 height 1
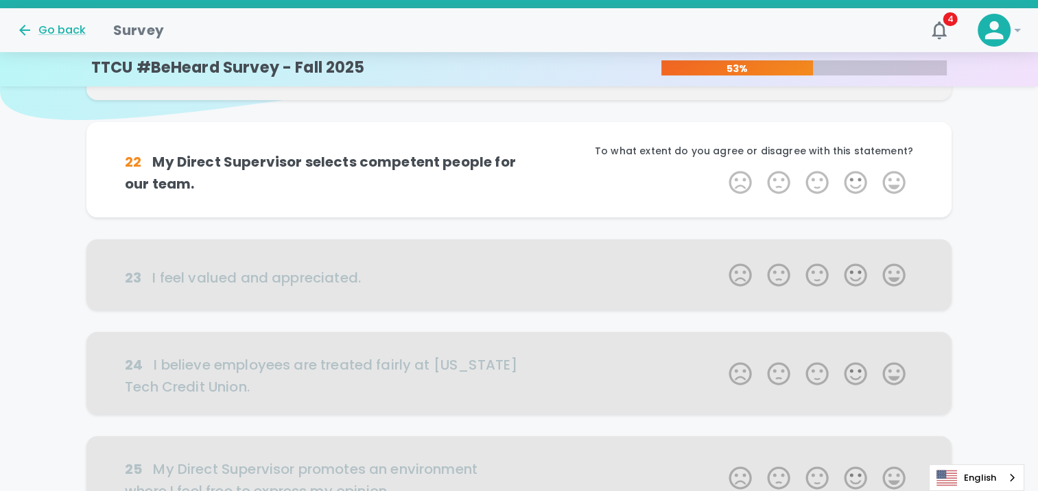
scroll to position [121, 0]
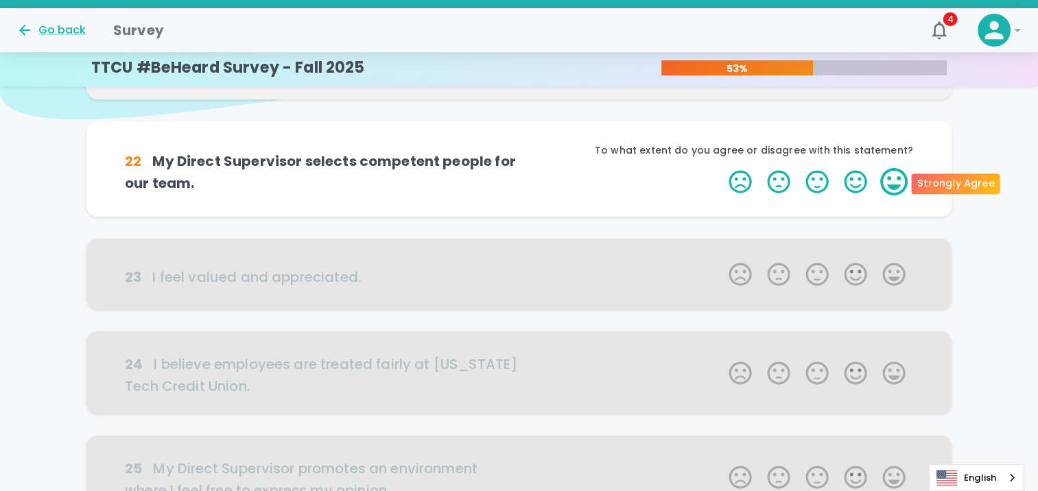
click at [888, 176] on label "5 Stars" at bounding box center [894, 181] width 38 height 27
click at [721, 168] on input "5 Stars" at bounding box center [720, 167] width 1 height 1
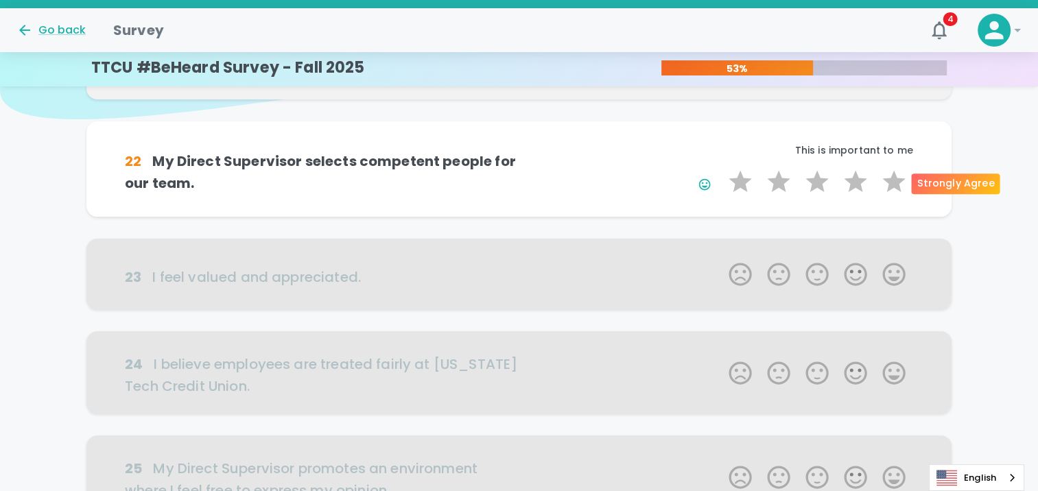
click at [888, 176] on label "5 Stars" at bounding box center [894, 181] width 38 height 27
click at [721, 168] on input "5 Stars" at bounding box center [720, 167] width 1 height 1
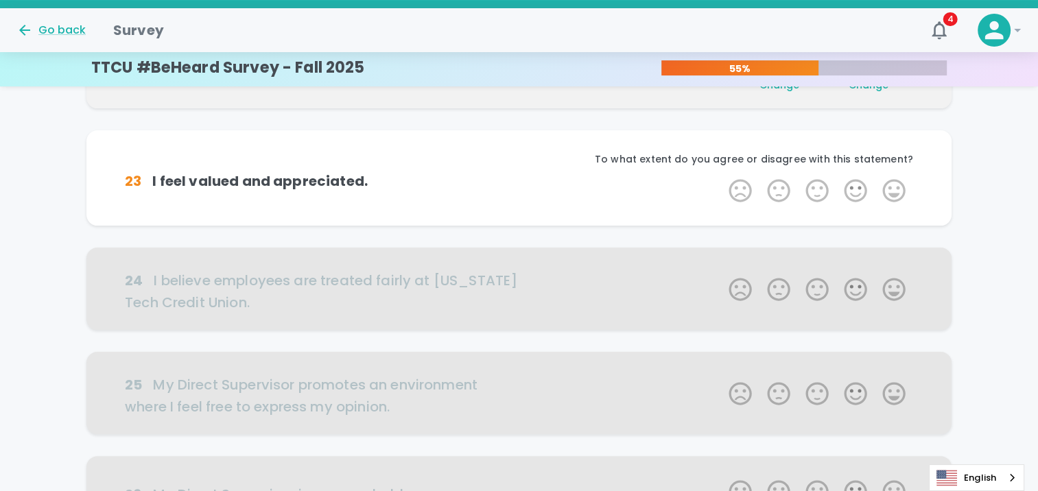
scroll to position [241, 0]
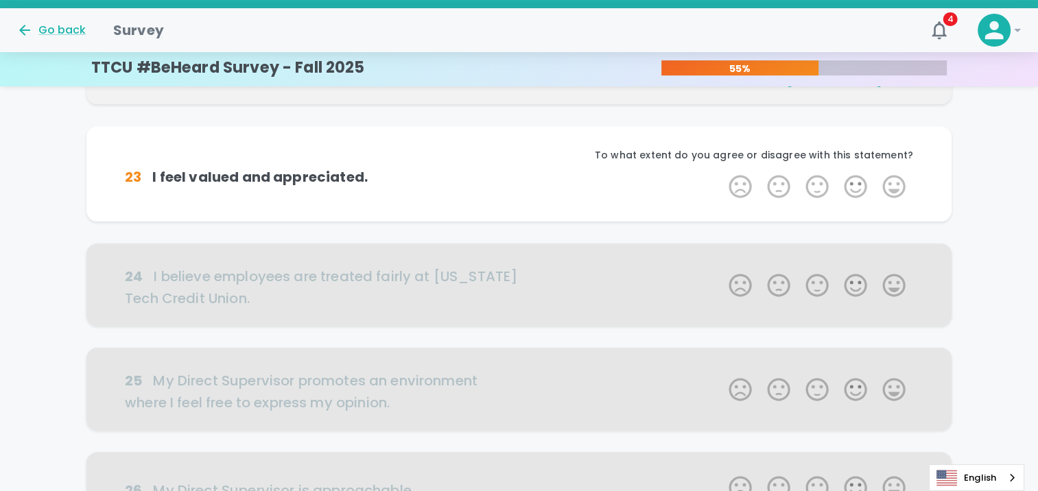
click at [888, 176] on label "5 Stars" at bounding box center [894, 186] width 38 height 27
click at [721, 173] on input "5 Stars" at bounding box center [720, 172] width 1 height 1
click at [888, 176] on label "5 Stars" at bounding box center [894, 186] width 38 height 27
click at [721, 173] on input "5 Stars" at bounding box center [720, 172] width 1 height 1
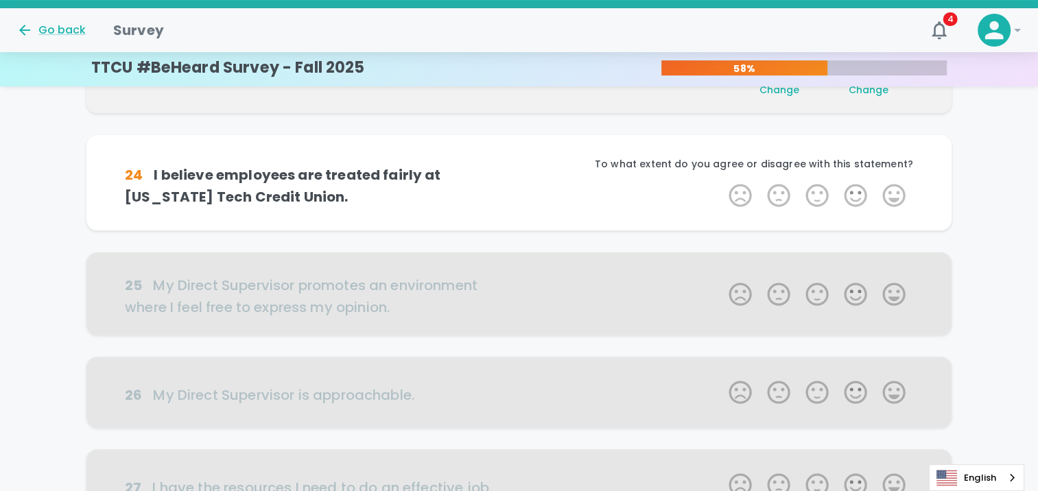
scroll to position [362, 0]
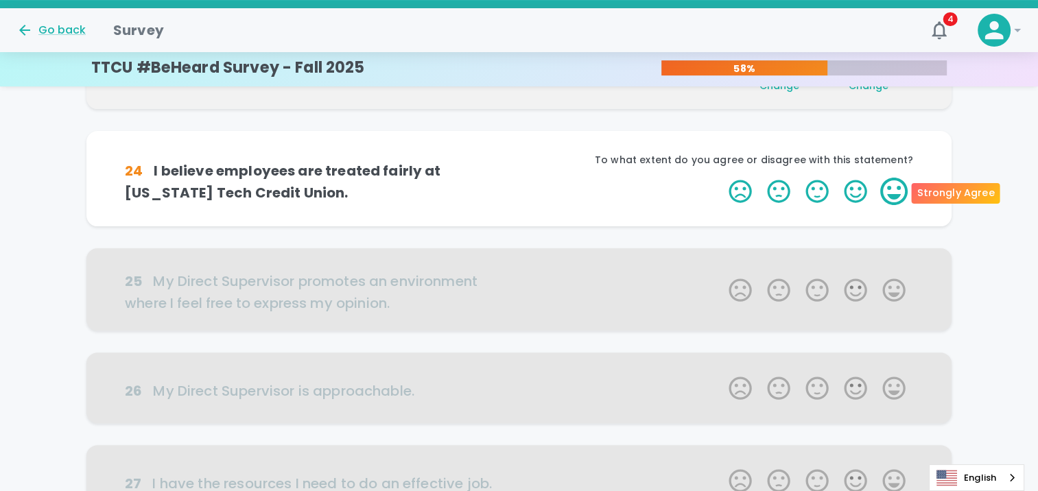
click at [892, 189] on label "5 Stars" at bounding box center [894, 191] width 38 height 27
click at [721, 178] on input "5 Stars" at bounding box center [720, 177] width 1 height 1
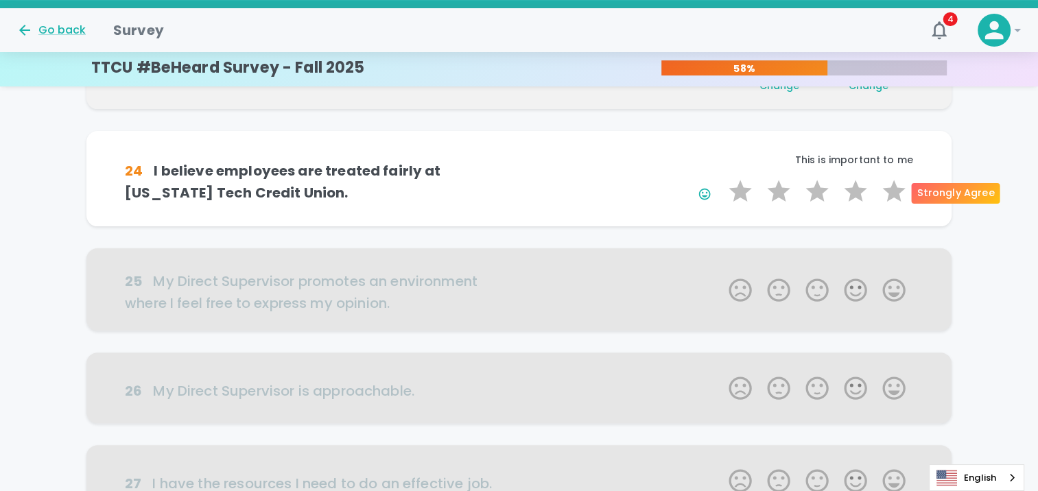
click at [892, 189] on label "5 Stars" at bounding box center [894, 191] width 38 height 27
click at [721, 178] on input "5 Stars" at bounding box center [720, 177] width 1 height 1
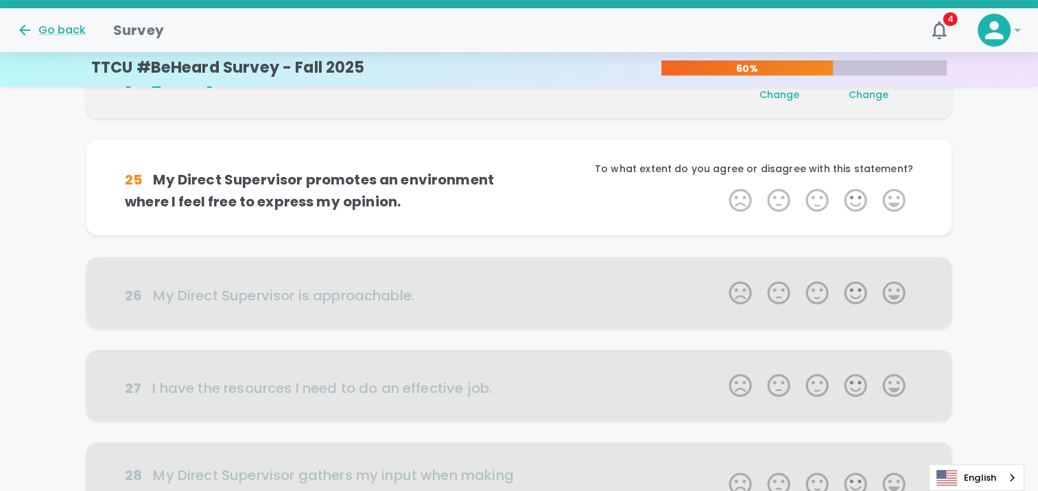
scroll to position [483, 0]
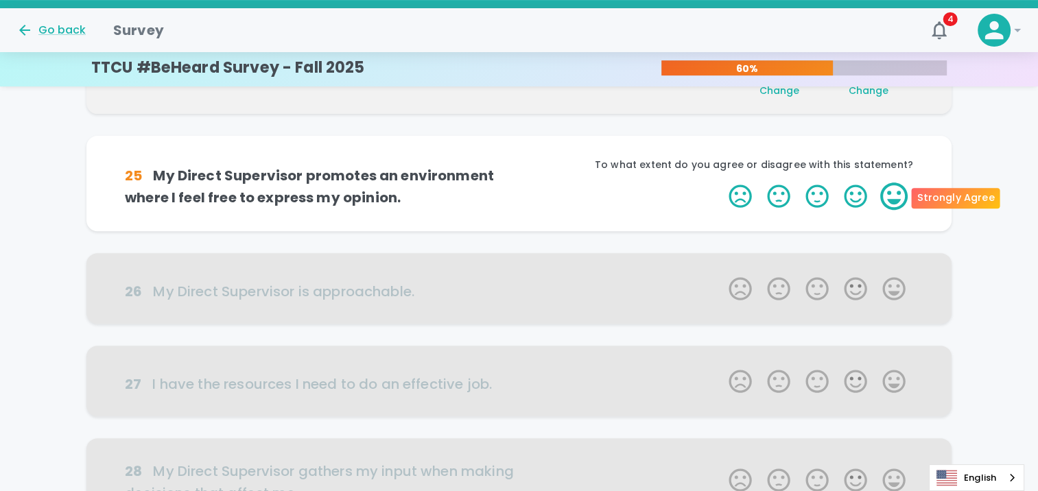
click at [889, 202] on label "5 Stars" at bounding box center [894, 195] width 38 height 27
click at [721, 182] on input "5 Stars" at bounding box center [720, 182] width 1 height 1
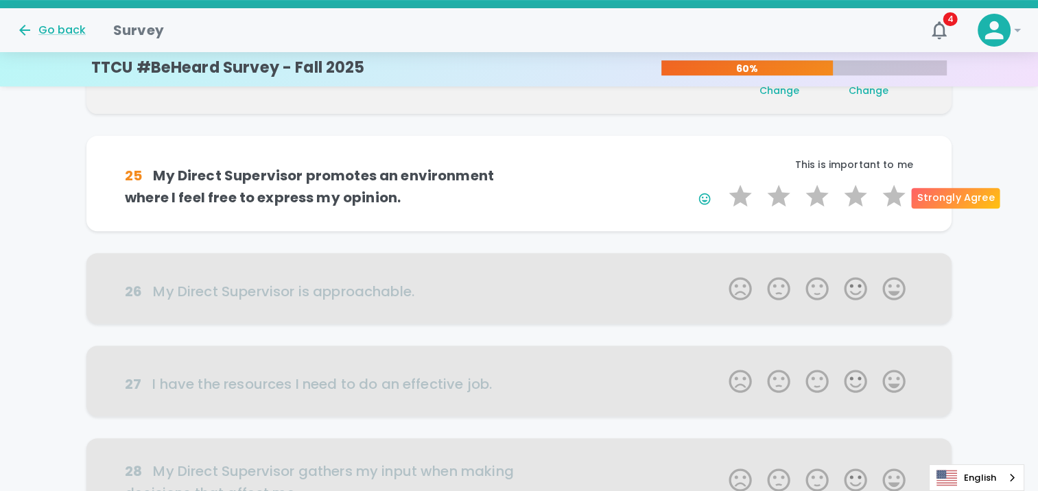
click at [889, 202] on label "5 Stars" at bounding box center [894, 195] width 38 height 27
click at [721, 182] on input "5 Stars" at bounding box center [720, 182] width 1 height 1
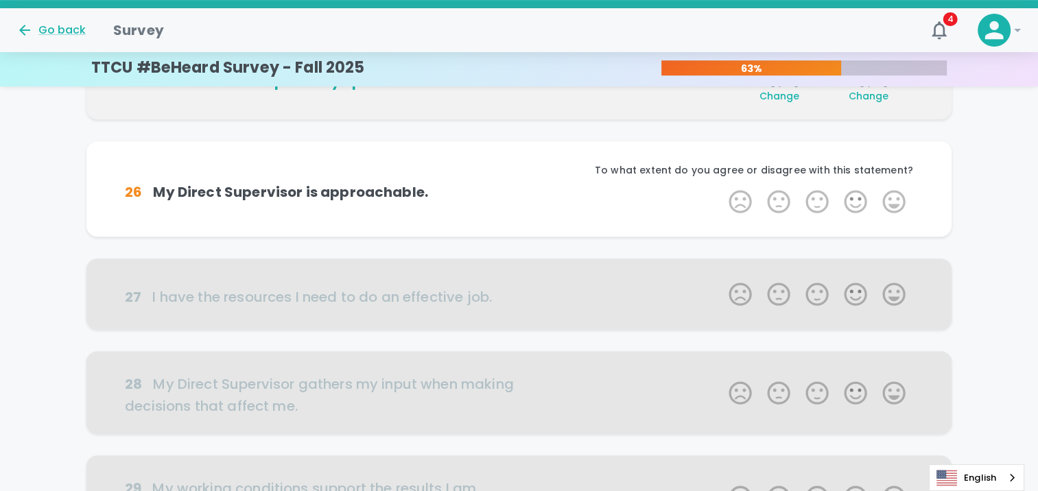
scroll to position [604, 0]
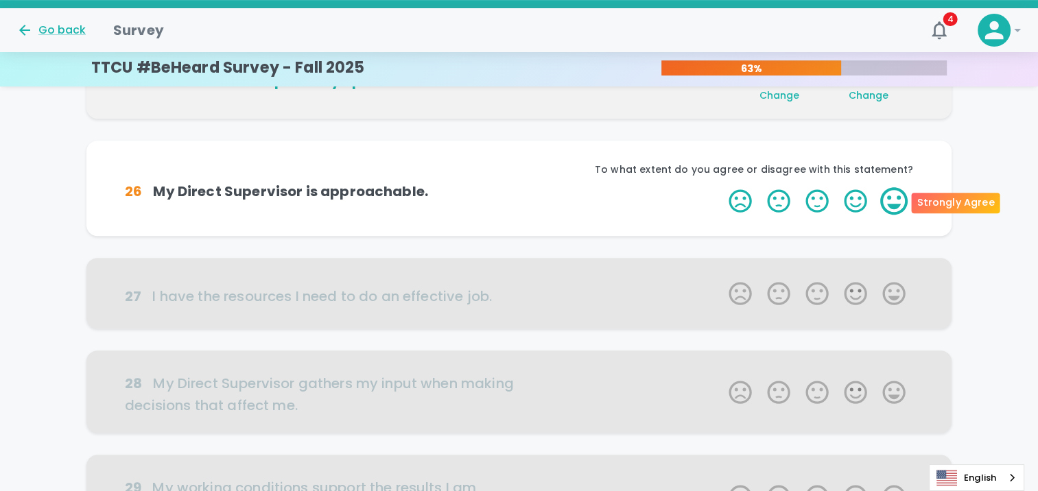
click at [895, 202] on label "5 Stars" at bounding box center [894, 200] width 38 height 27
click at [721, 187] on input "5 Stars" at bounding box center [720, 187] width 1 height 1
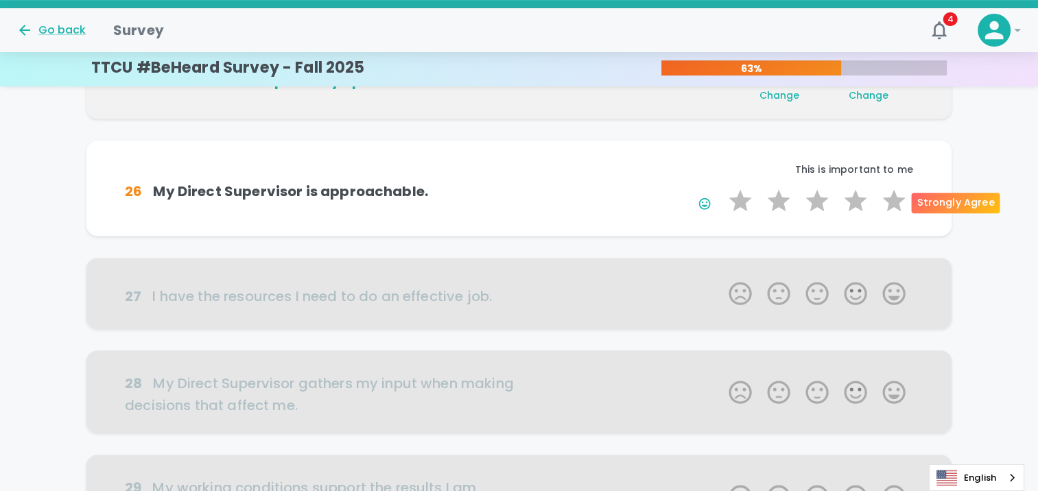
click at [895, 202] on label "5 Stars" at bounding box center [894, 200] width 38 height 27
click at [721, 187] on input "5 Stars" at bounding box center [720, 187] width 1 height 1
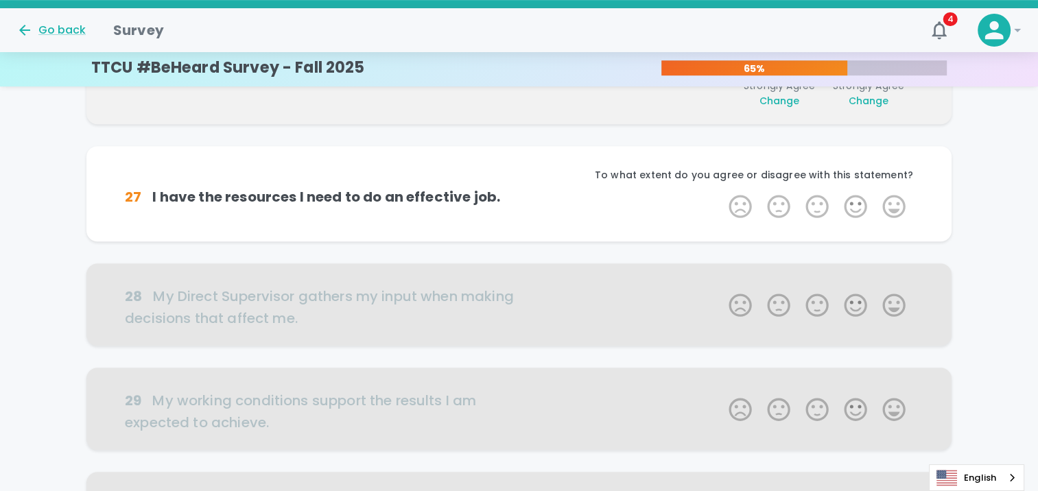
scroll to position [724, 0]
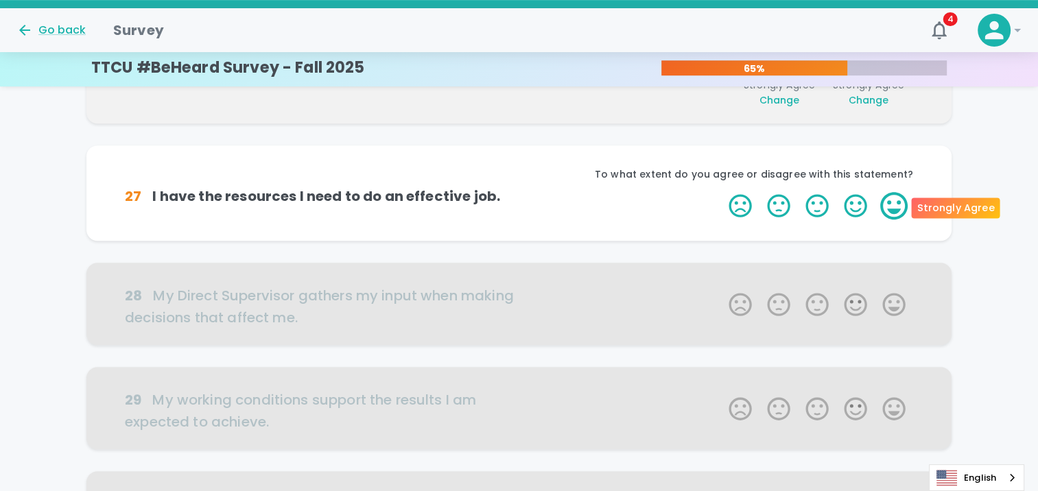
click at [897, 210] on label "5 Stars" at bounding box center [894, 205] width 38 height 27
click at [721, 192] on input "5 Stars" at bounding box center [720, 191] width 1 height 1
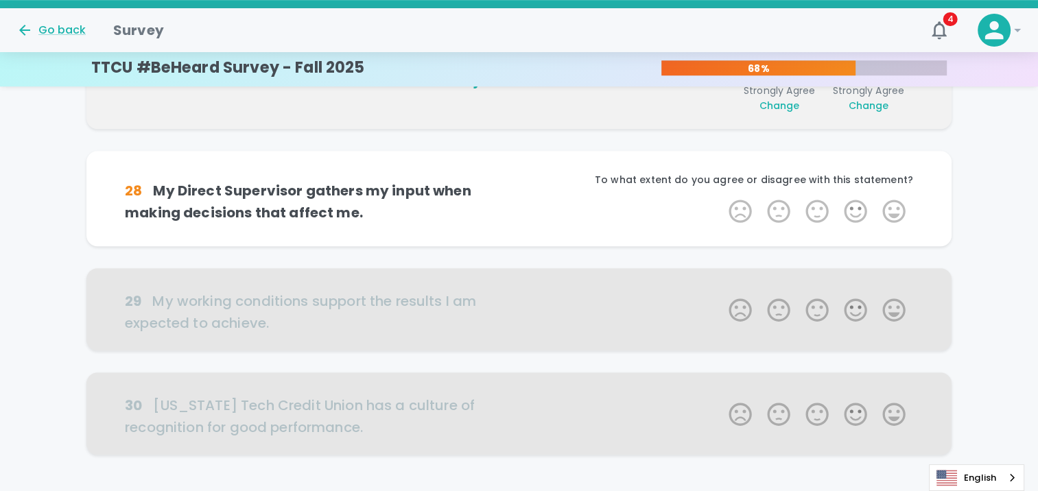
scroll to position [845, 0]
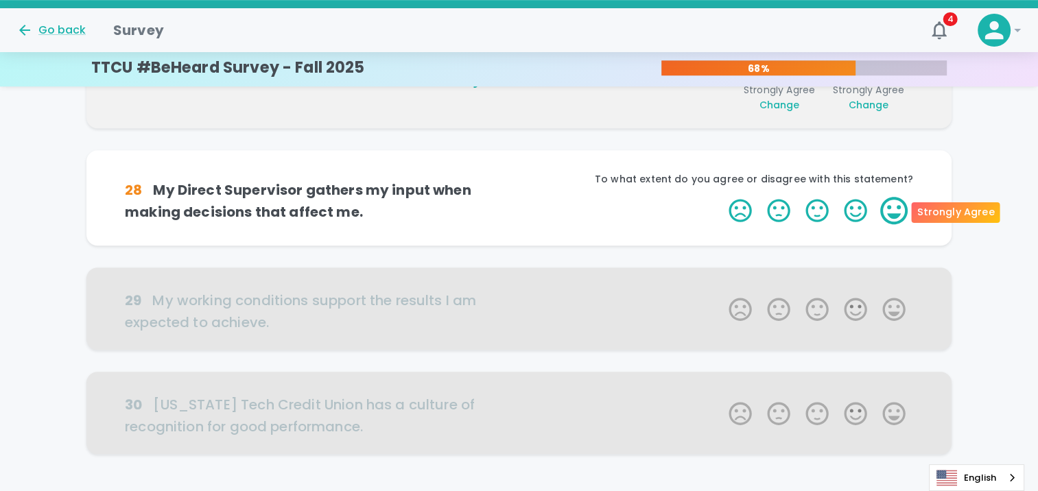
click at [897, 214] on label "5 Stars" at bounding box center [894, 210] width 38 height 27
click at [721, 197] on input "5 Stars" at bounding box center [720, 196] width 1 height 1
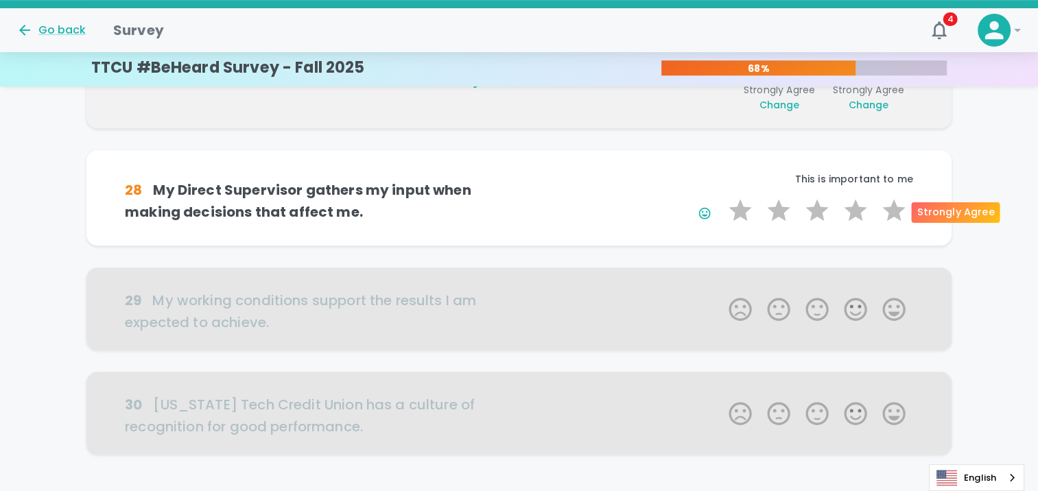
click at [897, 214] on label "5 Stars" at bounding box center [894, 210] width 38 height 27
click at [721, 197] on input "5 Stars" at bounding box center [720, 196] width 1 height 1
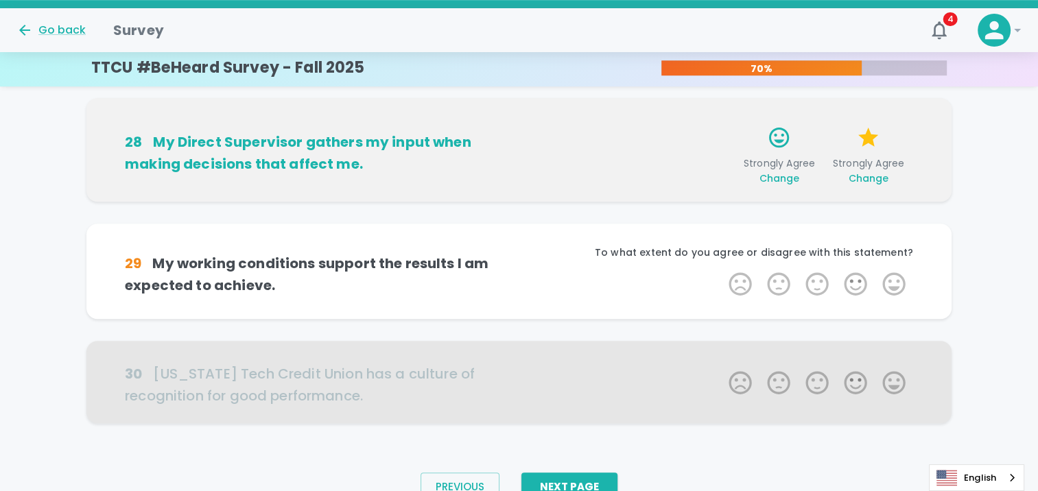
scroll to position [941, 0]
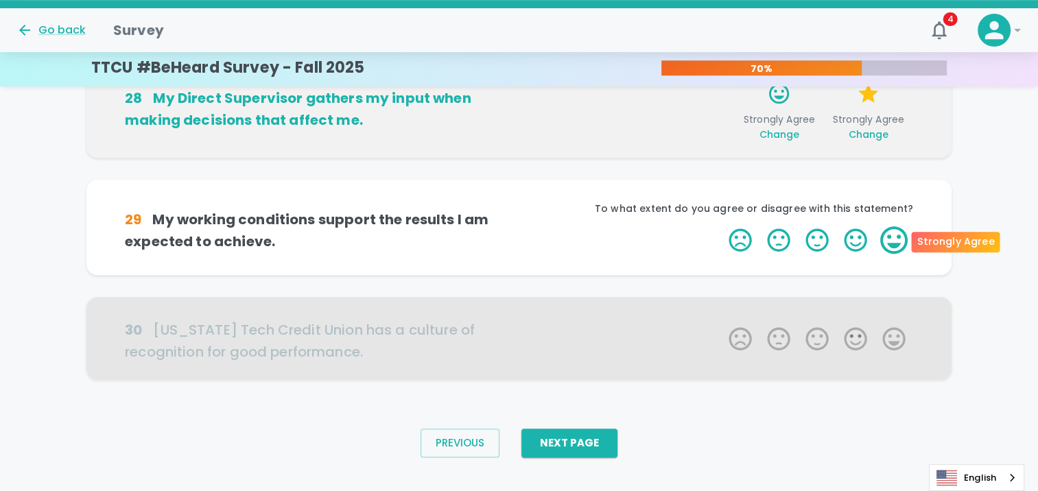
click at [900, 226] on label "5 Stars" at bounding box center [894, 239] width 38 height 27
click at [721, 226] on input "5 Stars" at bounding box center [720, 226] width 1 height 1
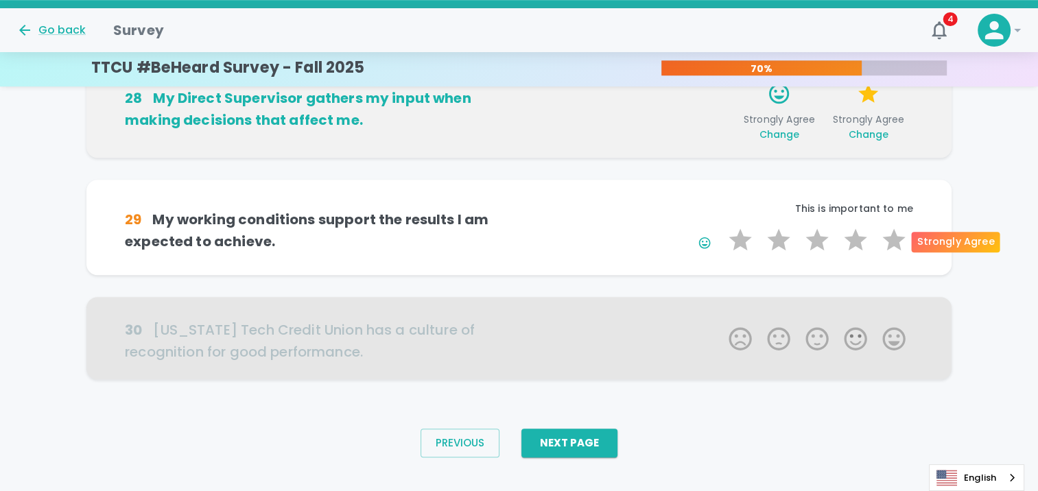
click at [900, 226] on label "5 Stars" at bounding box center [894, 239] width 38 height 27
click at [721, 226] on input "5 Stars" at bounding box center [720, 226] width 1 height 1
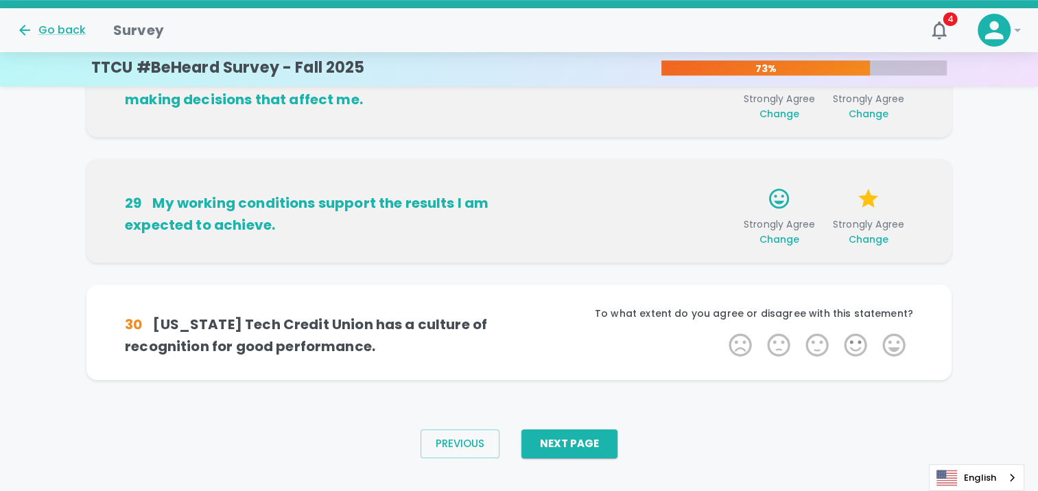
click at [789, 241] on span "Change" at bounding box center [779, 240] width 40 height 14
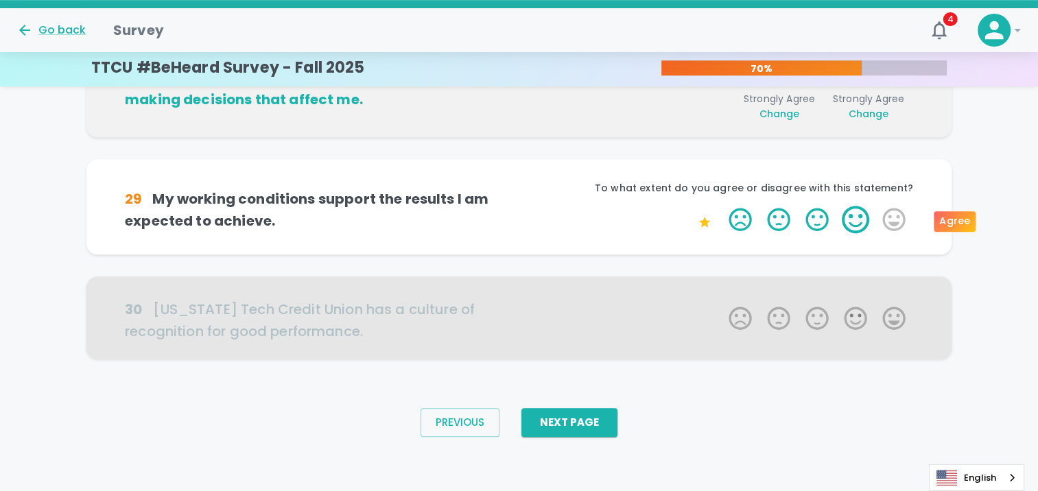
drag, startPoint x: 789, startPoint y: 241, endPoint x: 845, endPoint y: 217, distance: 61.2
click at [845, 217] on div "29 My working conditions support the results I am expected to achieve. To what …" at bounding box center [518, 206] width 865 height 95
click at [845, 217] on label "4 Stars" at bounding box center [855, 219] width 38 height 27
click at [721, 206] on input "4 Stars" at bounding box center [720, 205] width 1 height 1
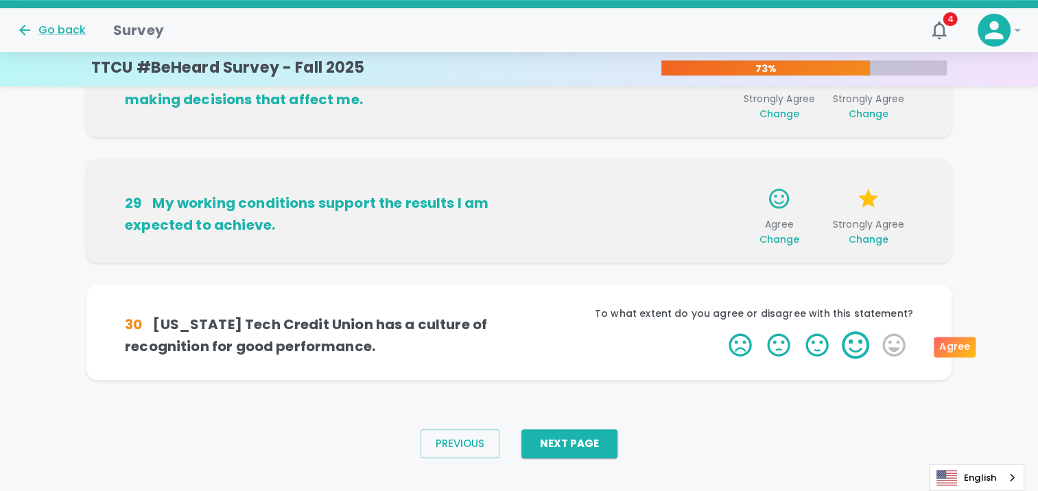
click at [872, 351] on label "4 Stars" at bounding box center [855, 344] width 38 height 27
click at [721, 331] on input "4 Stars" at bounding box center [720, 331] width 1 height 1
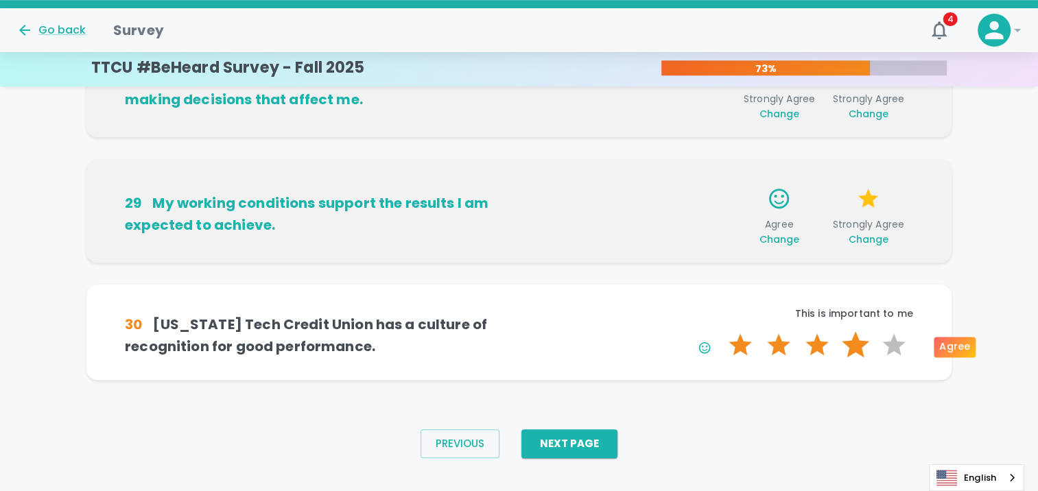
click at [855, 347] on label "4 Stars" at bounding box center [855, 344] width 38 height 27
click at [721, 331] on input "4 Stars" at bounding box center [720, 331] width 1 height 1
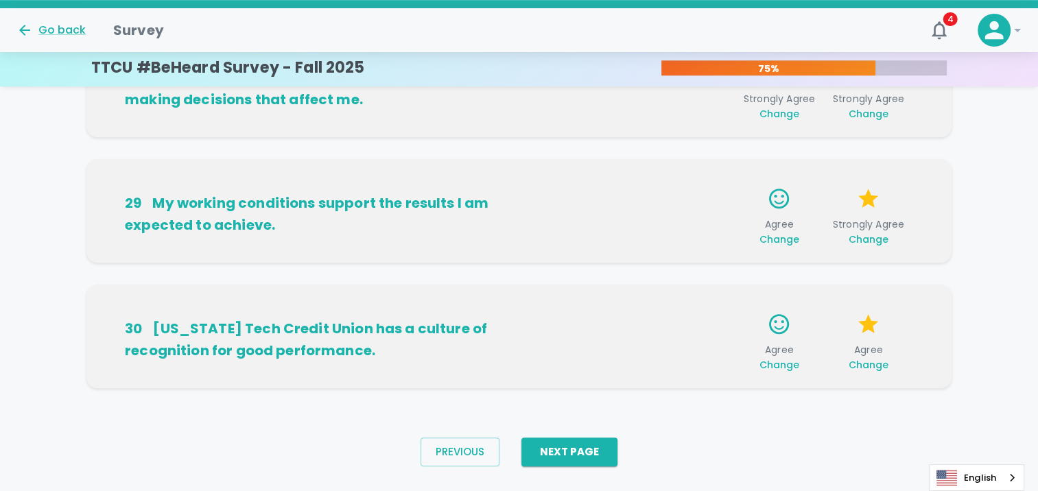
scroll to position [983, 0]
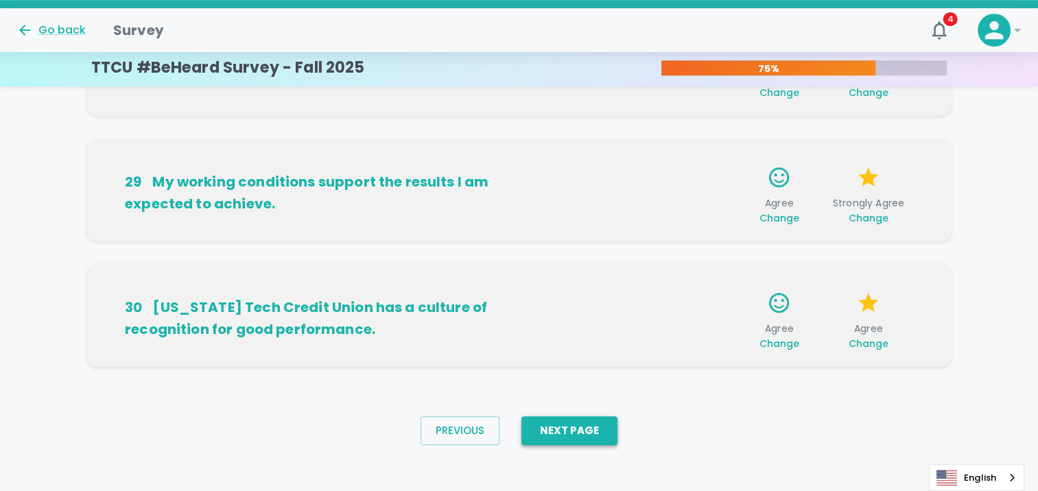
click at [576, 433] on button "Next Page" at bounding box center [569, 430] width 96 height 29
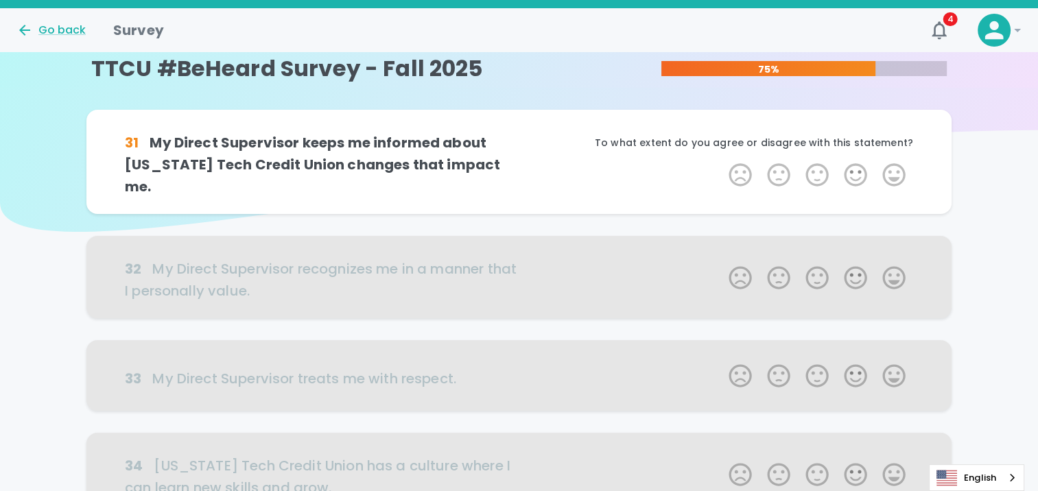
scroll to position [0, 0]
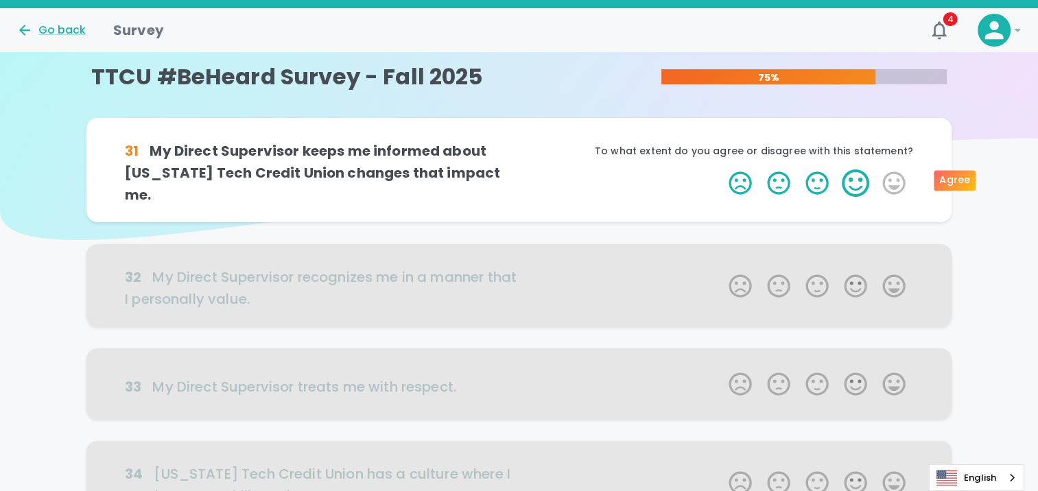
click at [852, 184] on label "4 Stars" at bounding box center [855, 182] width 38 height 27
click at [721, 169] on input "4 Stars" at bounding box center [720, 169] width 1 height 1
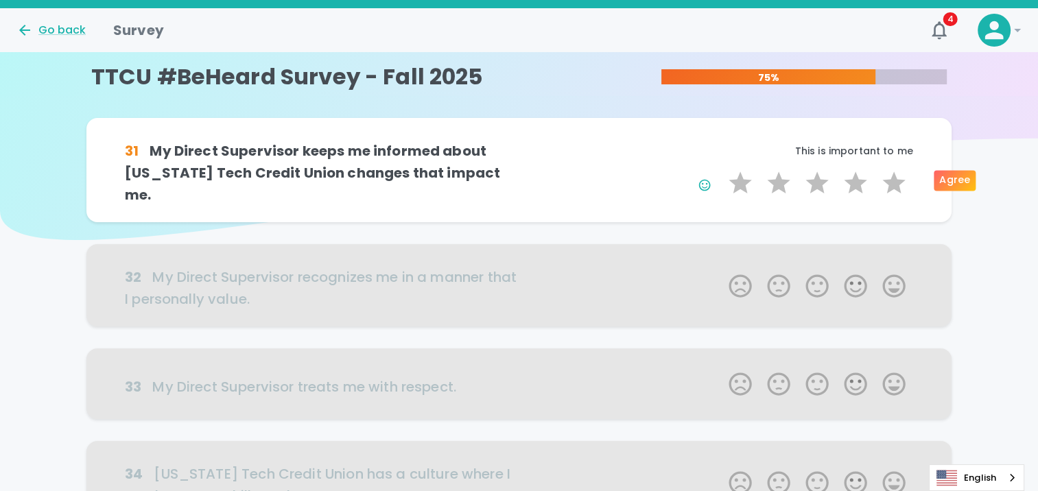
click at [852, 184] on label "4 Stars" at bounding box center [855, 182] width 38 height 27
click at [721, 169] on input "4 Stars" at bounding box center [720, 169] width 1 height 1
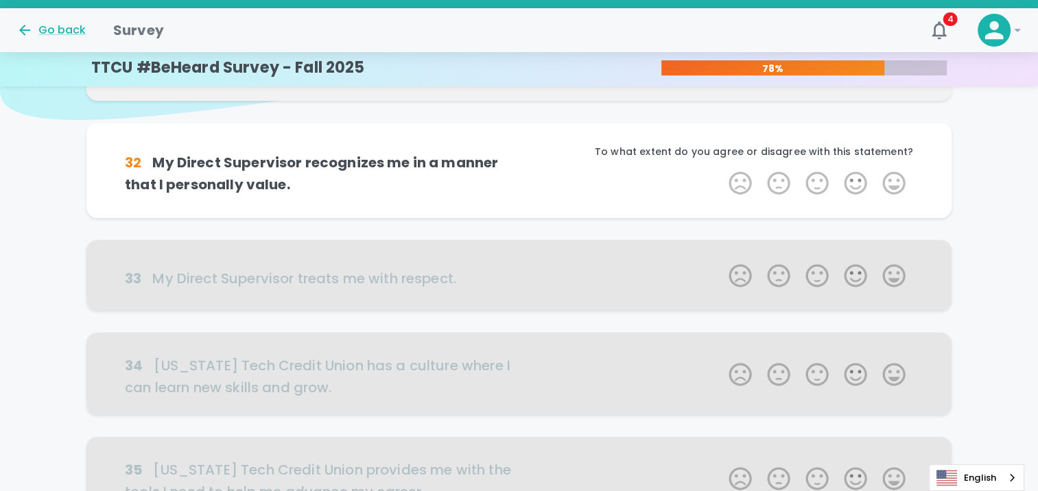
scroll to position [121, 0]
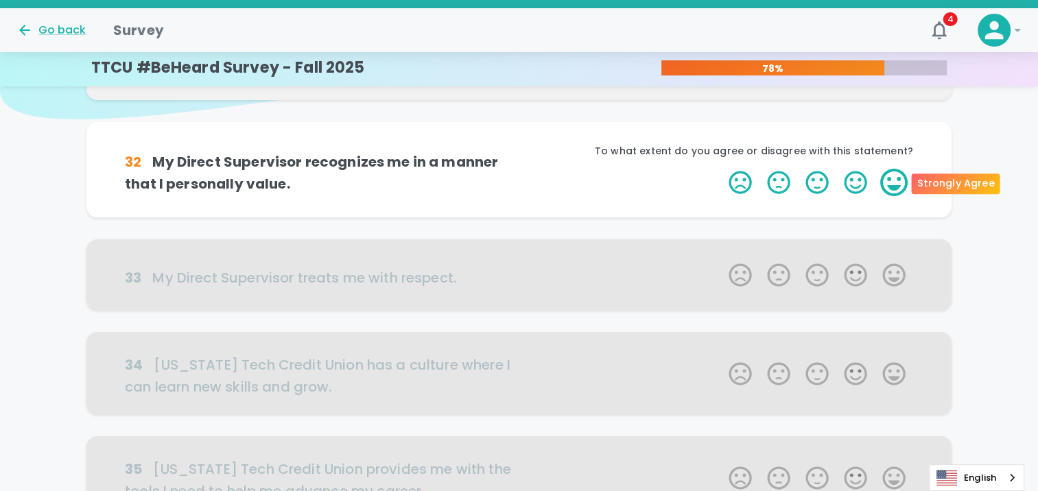
click at [883, 182] on label "5 Stars" at bounding box center [894, 182] width 38 height 27
click at [721, 169] on input "5 Stars" at bounding box center [720, 168] width 1 height 1
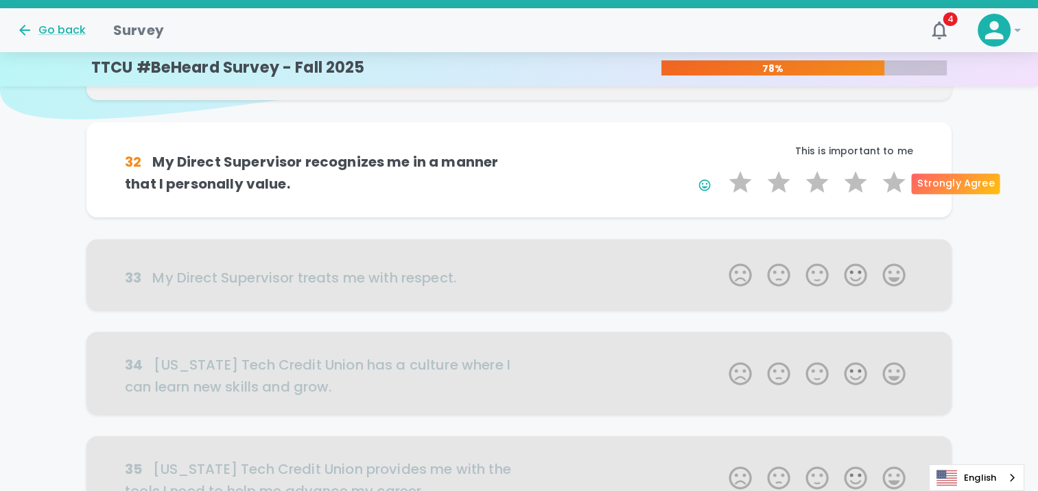
click at [883, 182] on label "5 Stars" at bounding box center [894, 182] width 38 height 27
click at [721, 169] on input "5 Stars" at bounding box center [720, 168] width 1 height 1
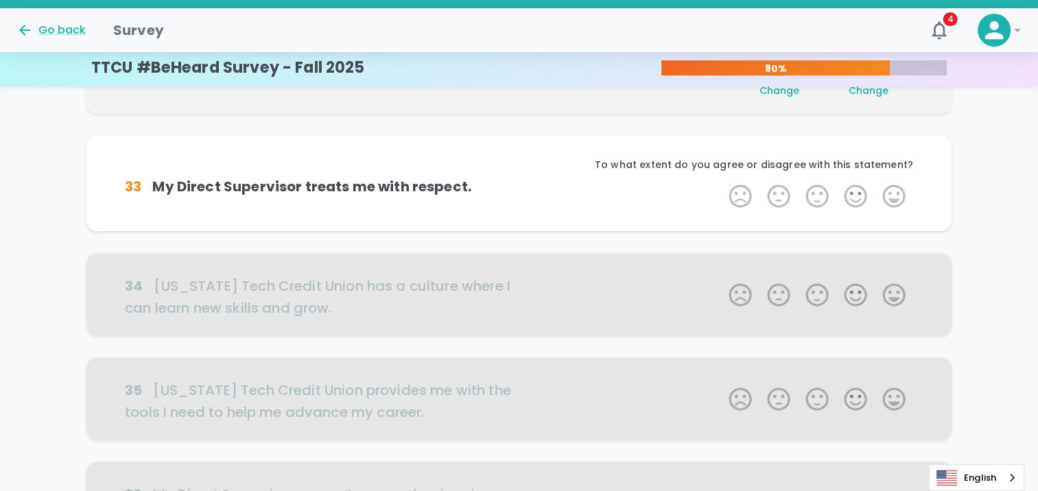
scroll to position [241, 0]
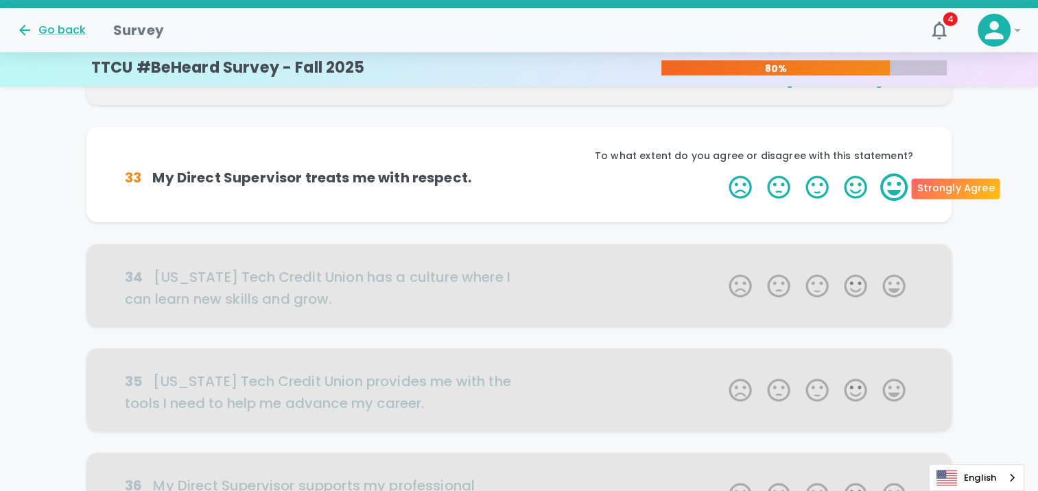
click at [888, 184] on label "5 Stars" at bounding box center [894, 187] width 38 height 27
click at [721, 174] on input "5 Stars" at bounding box center [720, 173] width 1 height 1
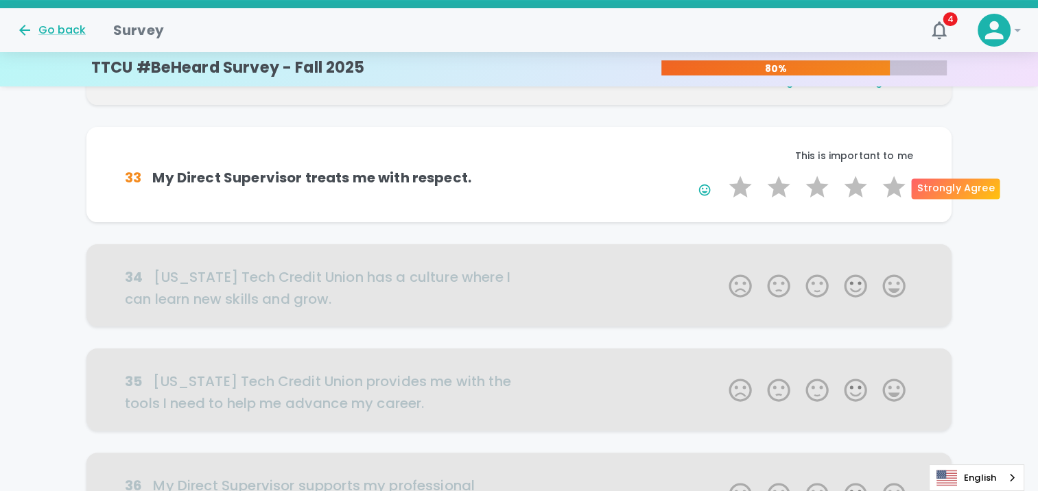
click at [888, 184] on label "5 Stars" at bounding box center [894, 187] width 38 height 27
click at [721, 174] on input "5 Stars" at bounding box center [720, 173] width 1 height 1
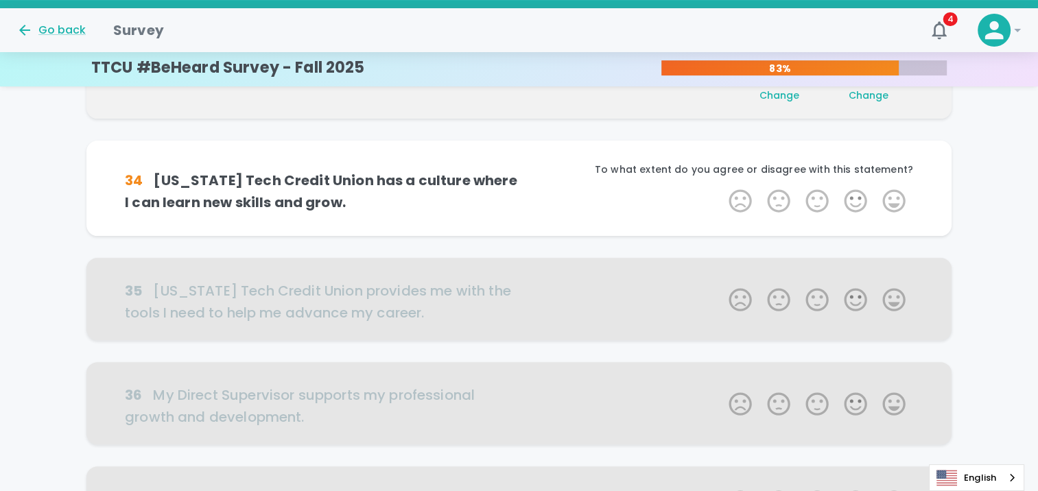
scroll to position [362, 0]
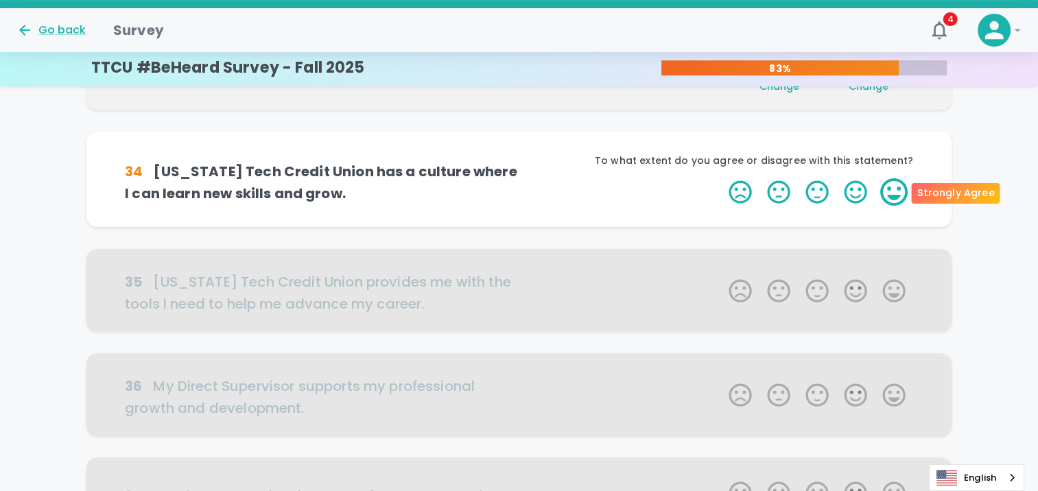
click at [891, 189] on label "5 Stars" at bounding box center [894, 191] width 38 height 27
click at [721, 178] on input "5 Stars" at bounding box center [720, 178] width 1 height 1
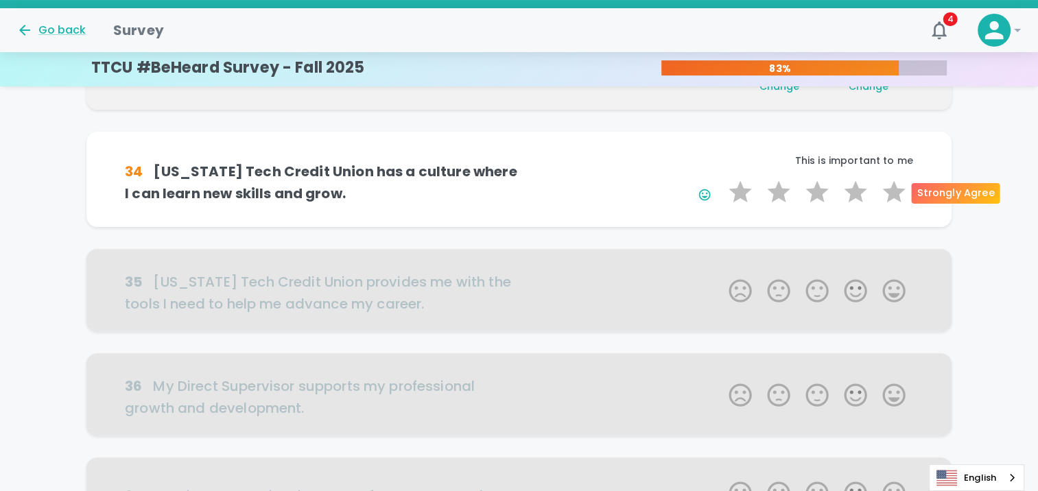
click at [891, 189] on label "5 Stars" at bounding box center [894, 191] width 38 height 27
click at [721, 178] on input "5 Stars" at bounding box center [720, 178] width 1 height 1
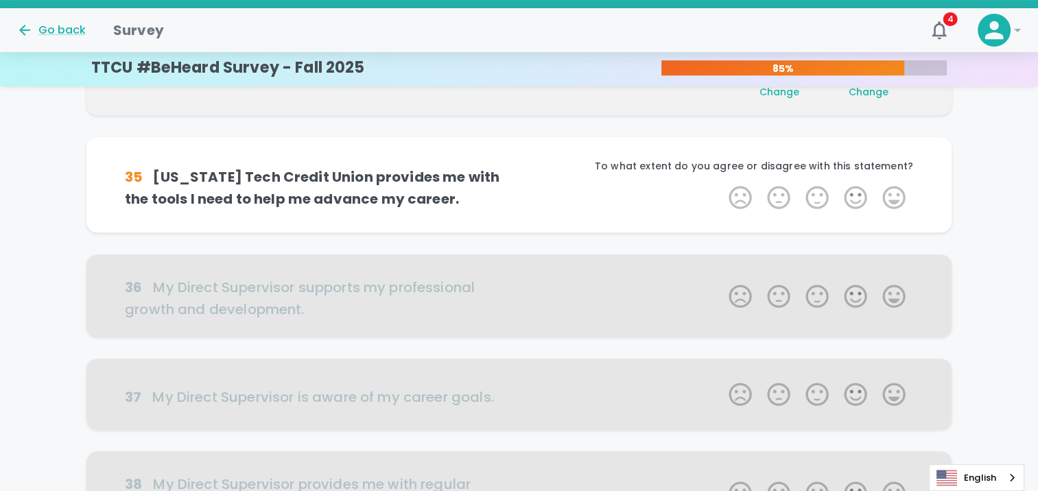
scroll to position [483, 0]
click at [891, 189] on label "5 Stars" at bounding box center [894, 196] width 38 height 27
click at [721, 183] on input "5 Stars" at bounding box center [720, 182] width 1 height 1
click at [891, 189] on label "5 Stars" at bounding box center [894, 196] width 38 height 27
click at [721, 183] on input "5 Stars" at bounding box center [720, 182] width 1 height 1
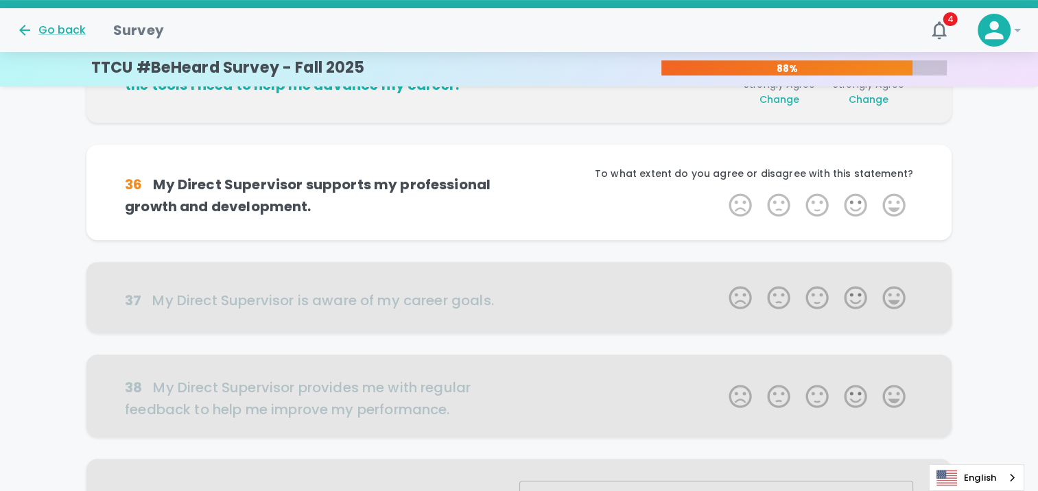
scroll to position [604, 0]
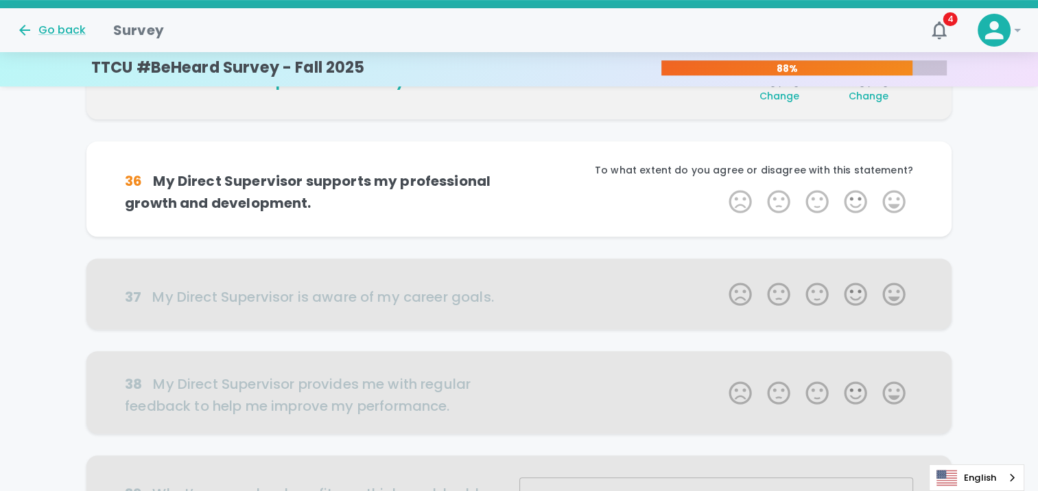
click at [891, 189] on label "5 Stars" at bounding box center [894, 201] width 38 height 27
click at [721, 188] on input "5 Stars" at bounding box center [720, 187] width 1 height 1
click at [891, 189] on label "5 Stars" at bounding box center [894, 201] width 38 height 27
click at [721, 188] on input "5 Stars" at bounding box center [720, 187] width 1 height 1
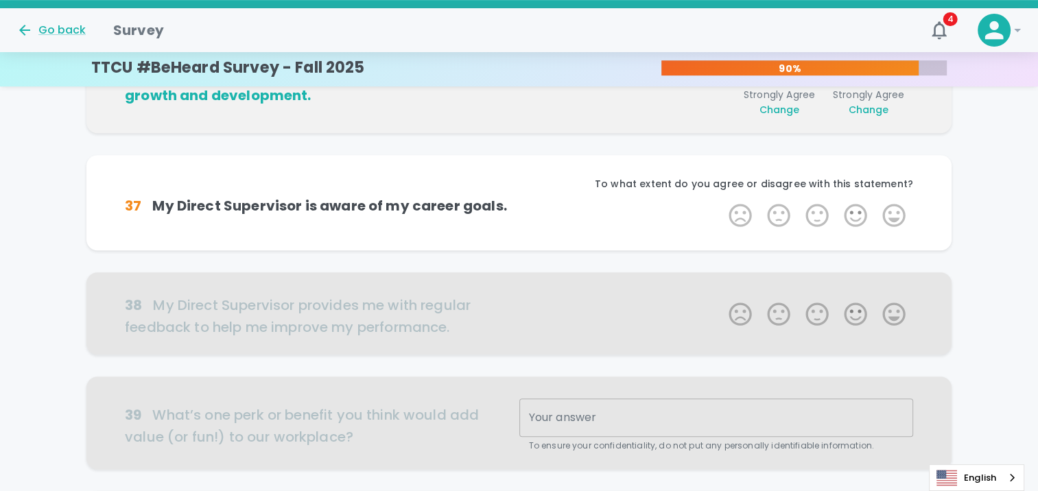
scroll to position [724, 0]
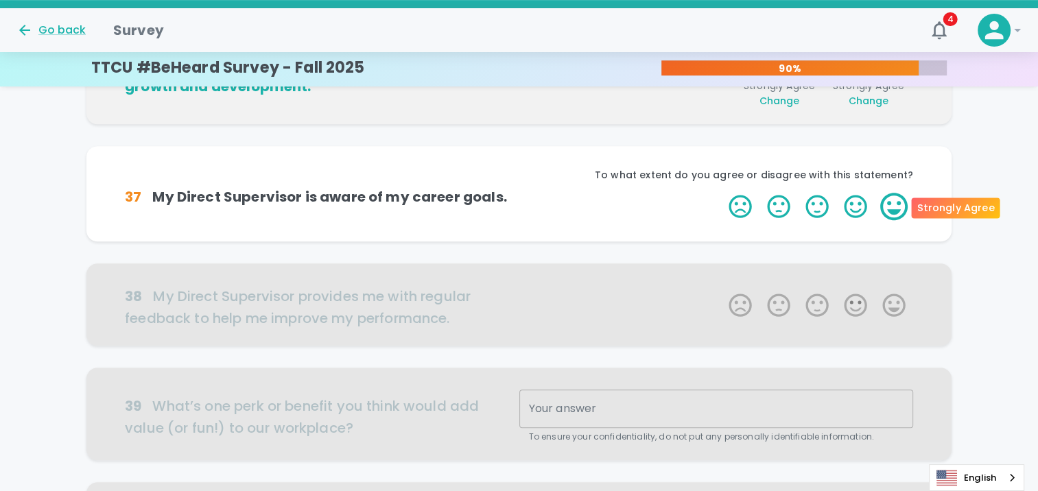
click at [894, 202] on label "5 Stars" at bounding box center [894, 206] width 38 height 27
click at [721, 193] on input "5 Stars" at bounding box center [720, 192] width 1 height 1
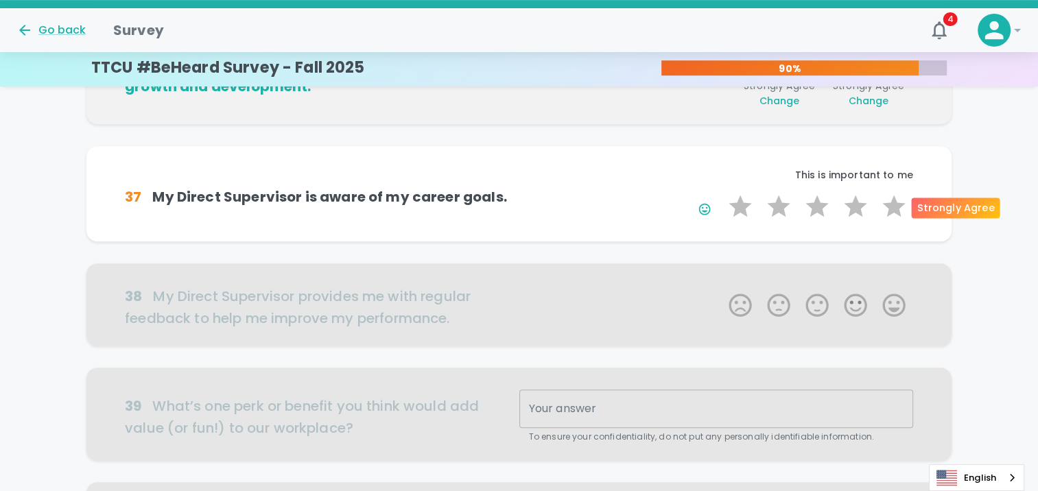
click at [894, 202] on label "5 Stars" at bounding box center [894, 206] width 38 height 27
click at [721, 193] on input "5 Stars" at bounding box center [720, 192] width 1 height 1
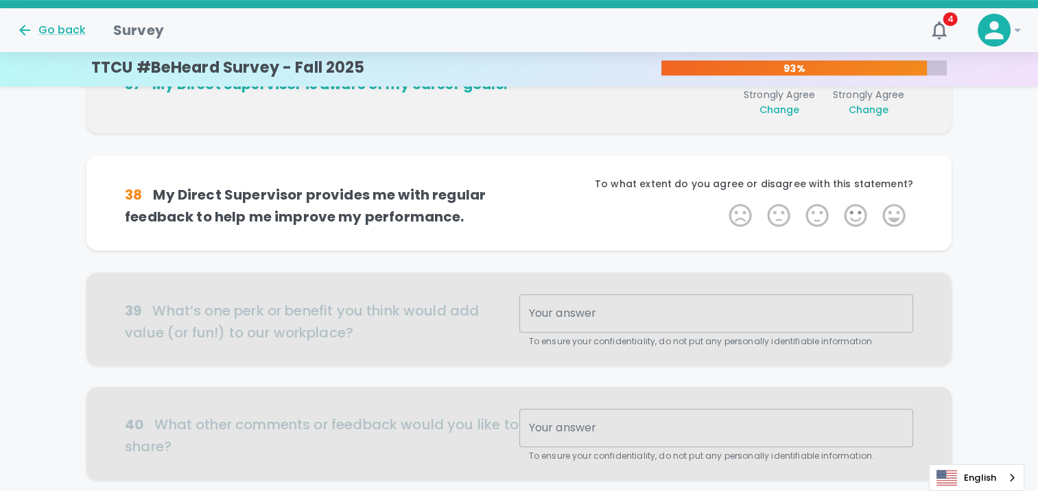
scroll to position [845, 0]
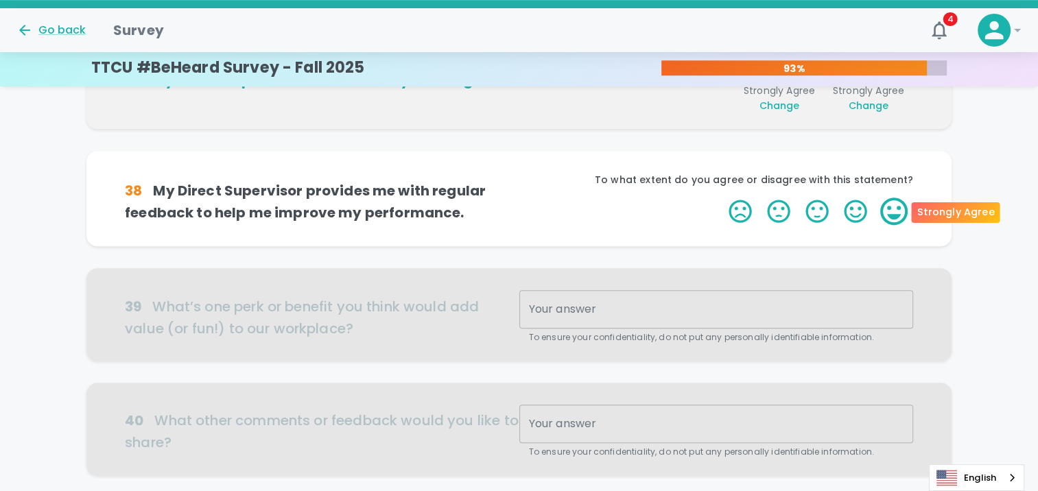
click at [892, 210] on label "5 Stars" at bounding box center [894, 211] width 38 height 27
click at [721, 198] on input "5 Stars" at bounding box center [720, 197] width 1 height 1
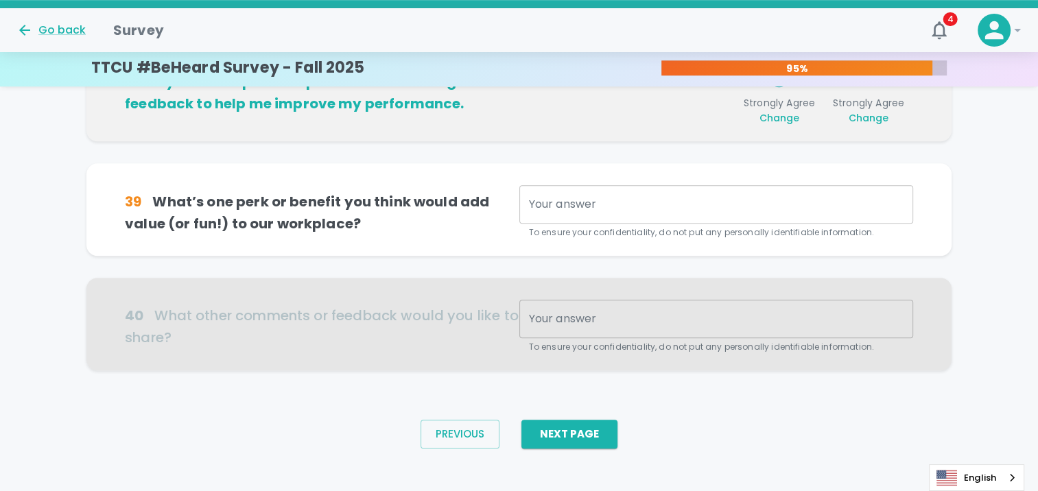
scroll to position [961, 0]
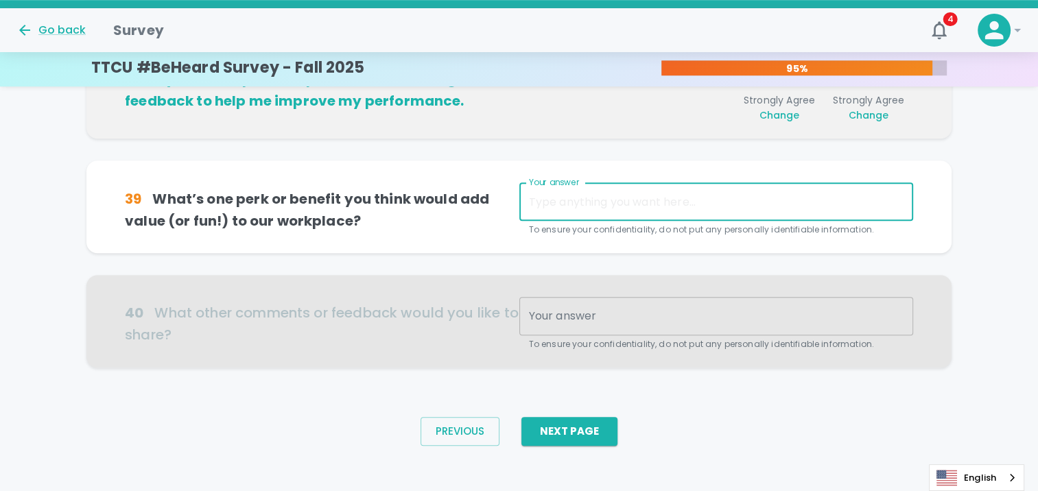
click at [663, 206] on textarea "Your answer" at bounding box center [716, 202] width 375 height 16
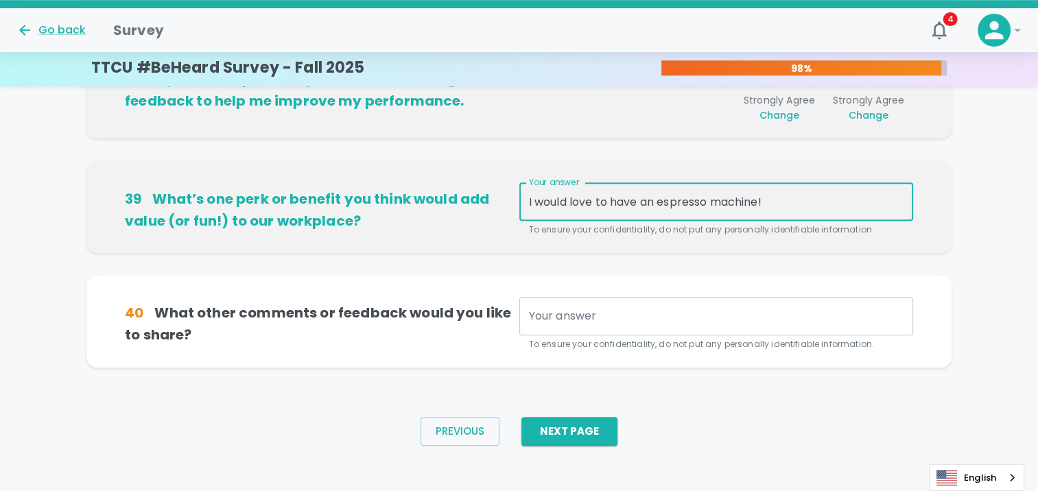
type textarea "I would love to have an espresso machine!"
click at [546, 316] on textarea "Your answer" at bounding box center [716, 317] width 375 height 16
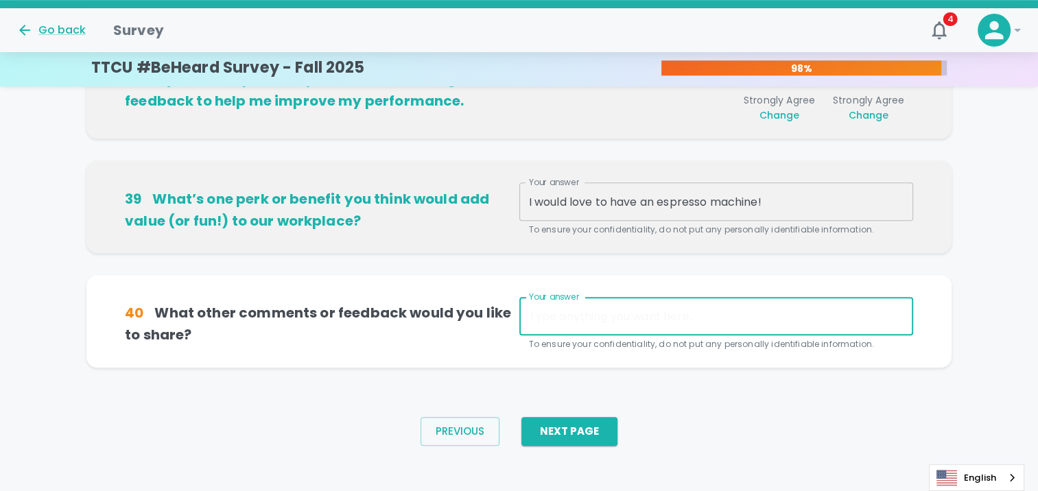
click at [525, 198] on div "I would love to have an espresso machine! x Your answer" at bounding box center [716, 201] width 394 height 38
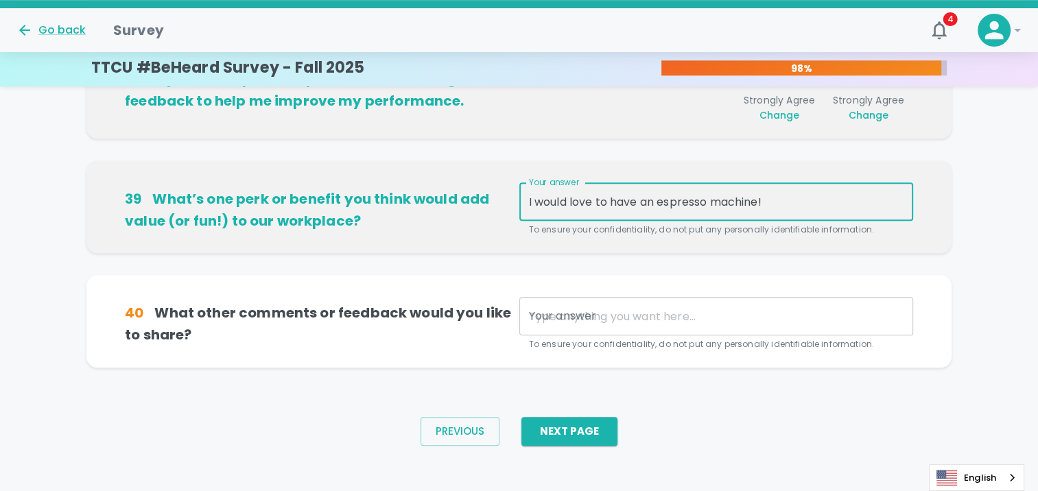
click at [527, 199] on div "I would love to have an espresso machine! x Your answer" at bounding box center [716, 201] width 394 height 38
click at [525, 198] on div "I would love to have an espresso machine! x Your answer" at bounding box center [716, 201] width 394 height 38
click at [530, 202] on textarea "I would love to have an espresso machine!" at bounding box center [716, 202] width 375 height 16
click at [556, 429] on button "Next Page" at bounding box center [569, 431] width 96 height 29
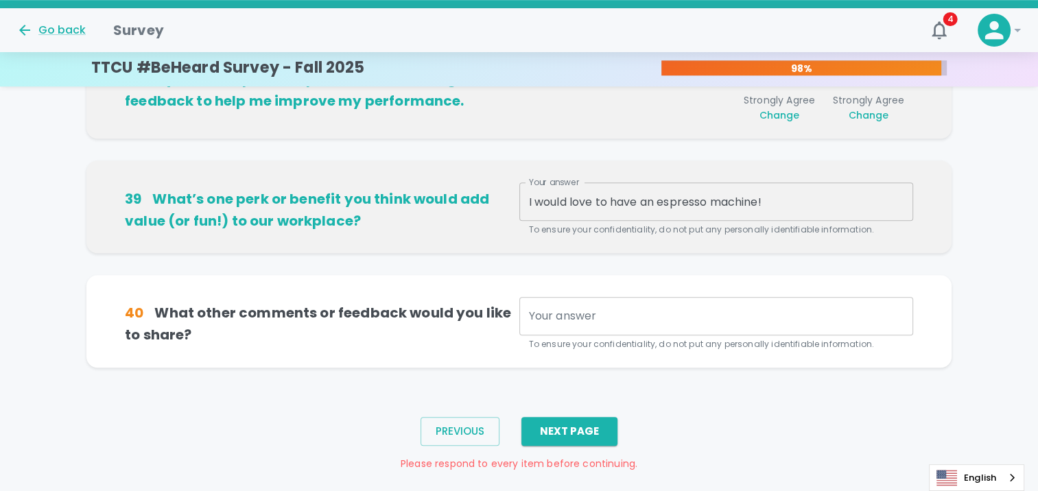
click at [569, 307] on div "Your answer x Your answer To ensure your confidentiality, do not put any person…" at bounding box center [716, 324] width 394 height 54
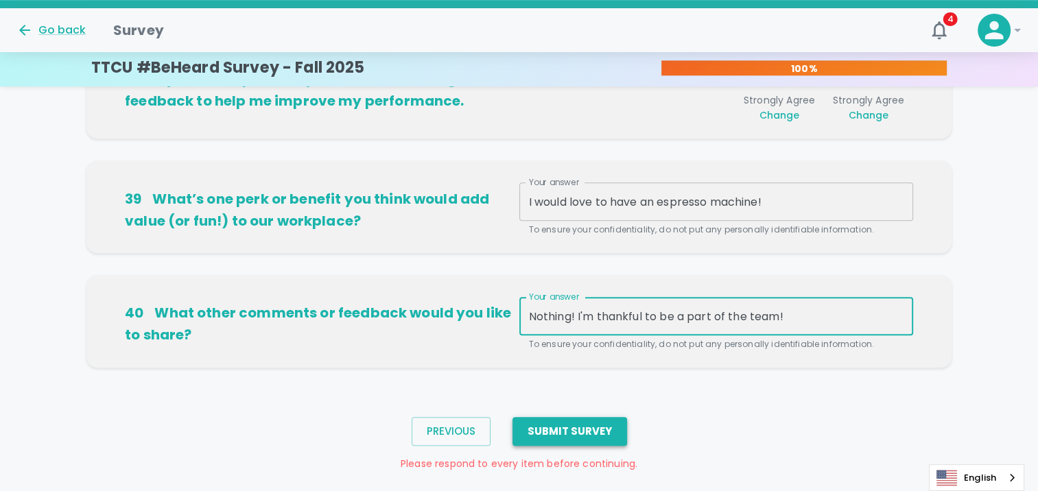
type textarea "Nothing! I'm thankful to be a part of the team!"
click at [578, 419] on button "Submit Survey" at bounding box center [569, 431] width 115 height 29
